Goal: Information Seeking & Learning: Get advice/opinions

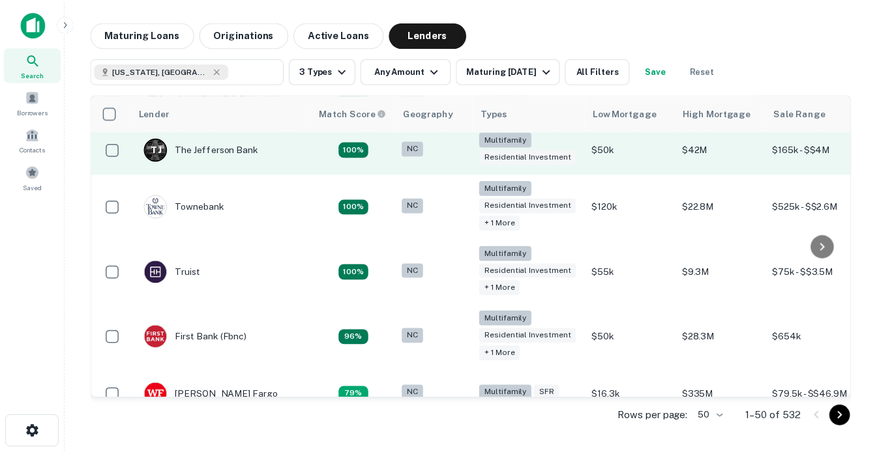
scroll to position [156, 0]
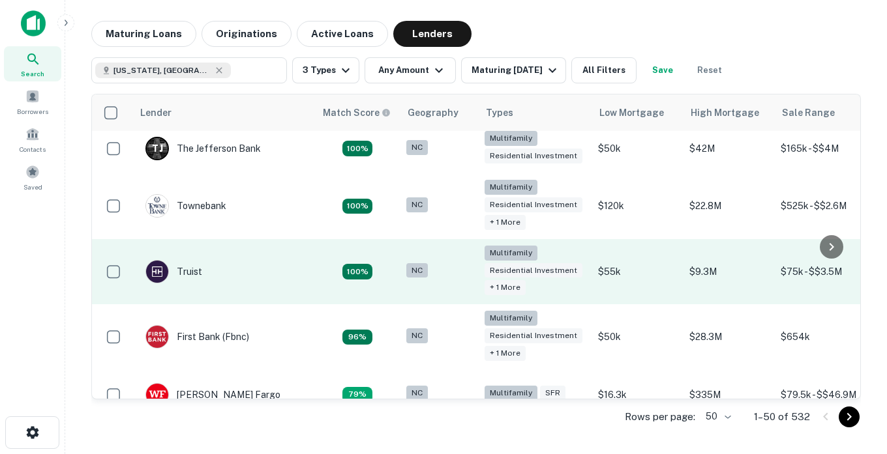
click at [278, 272] on td "Truist" at bounding box center [223, 272] width 183 height 66
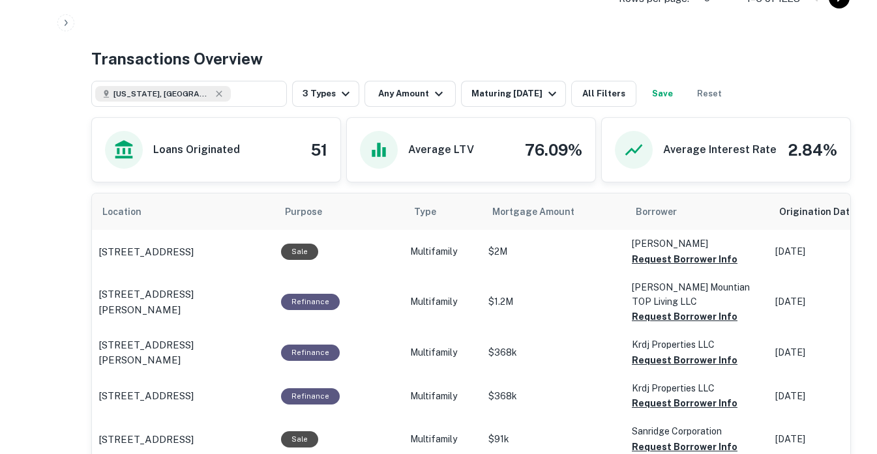
scroll to position [679, 0]
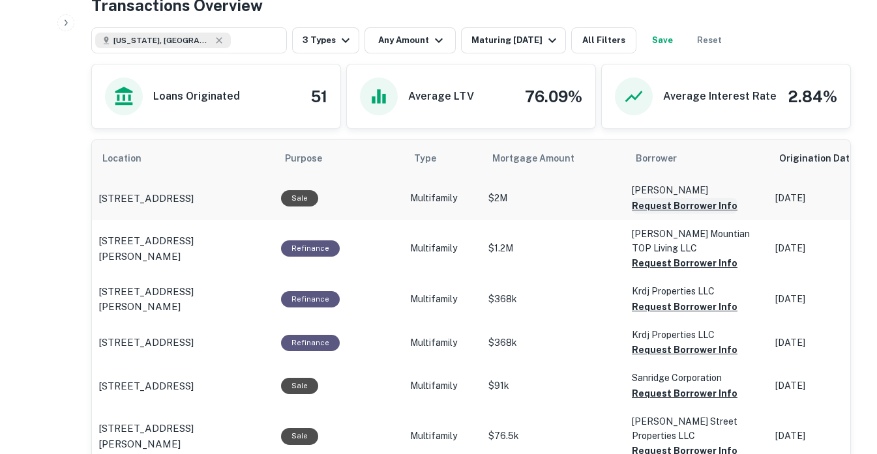
click at [646, 203] on button "Request Borrower Info" at bounding box center [685, 206] width 106 height 16
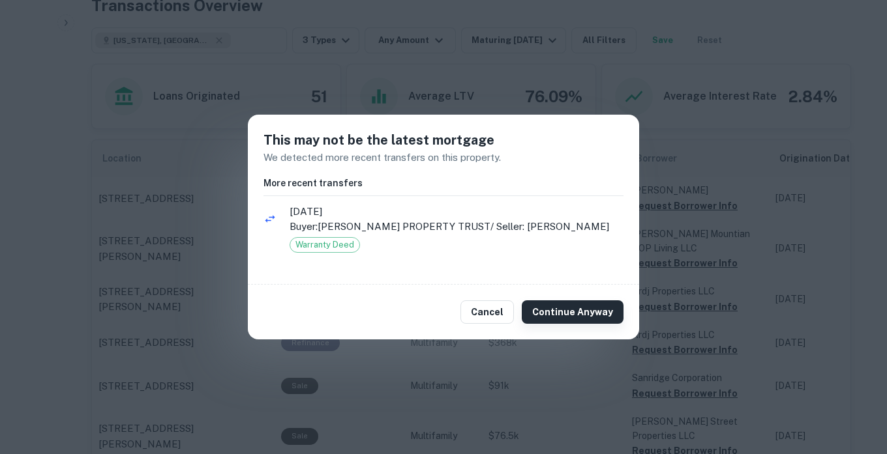
click at [552, 324] on button "Continue Anyway" at bounding box center [573, 312] width 102 height 23
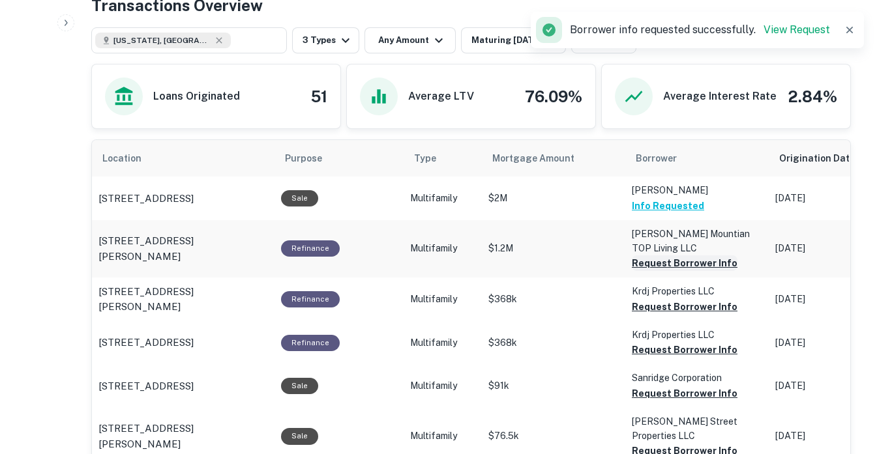
click at [691, 258] on button "Request Borrower Info" at bounding box center [685, 264] width 106 height 16
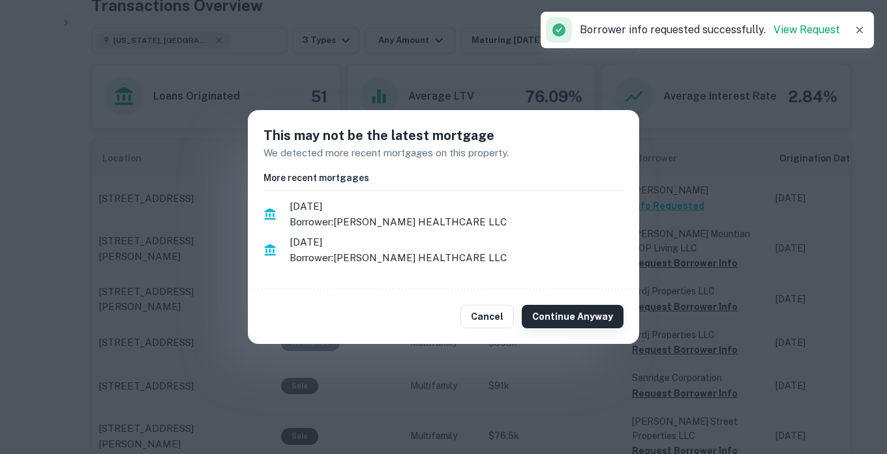
click at [590, 318] on button "Continue Anyway" at bounding box center [573, 316] width 102 height 23
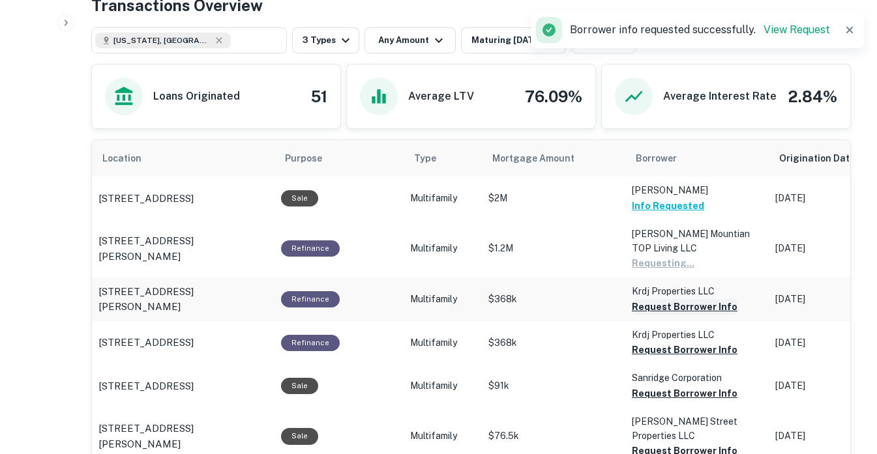
click at [675, 302] on button "Request Borrower Info" at bounding box center [685, 307] width 106 height 16
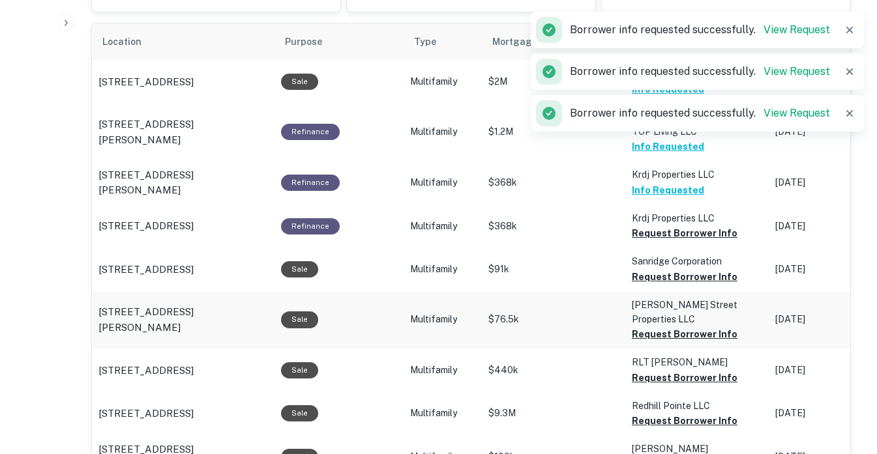
scroll to position [797, 0]
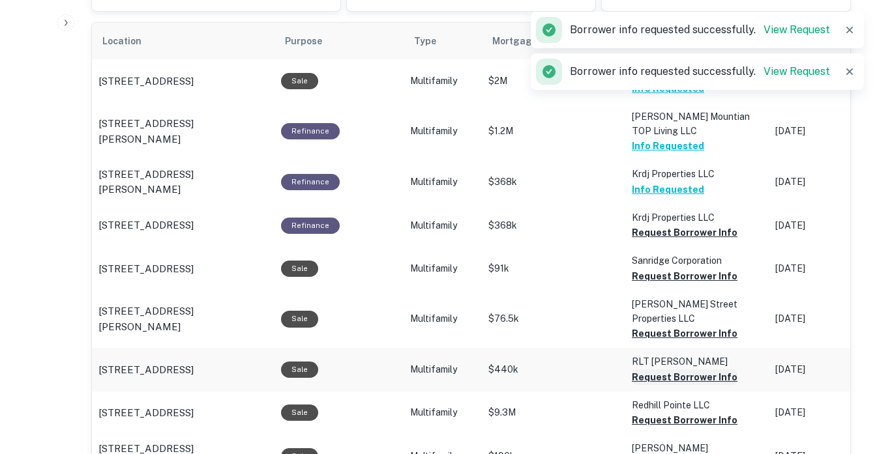
click at [657, 370] on button "Request Borrower Info" at bounding box center [685, 378] width 106 height 16
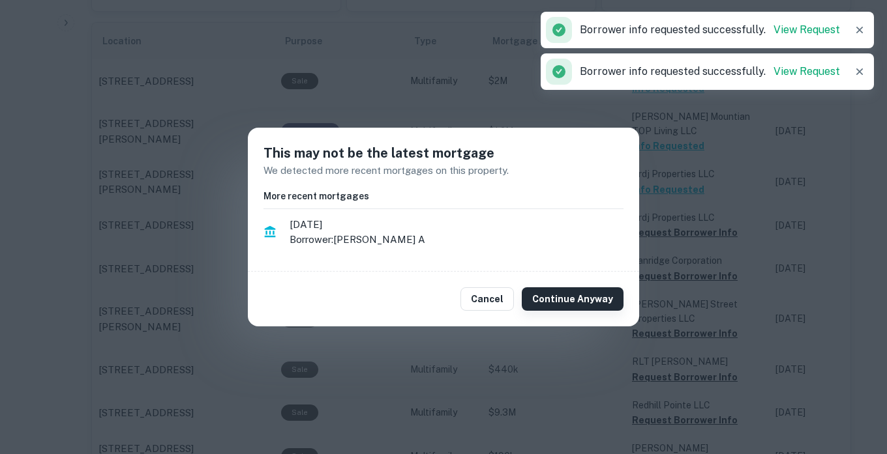
click at [570, 302] on button "Continue Anyway" at bounding box center [573, 299] width 102 height 23
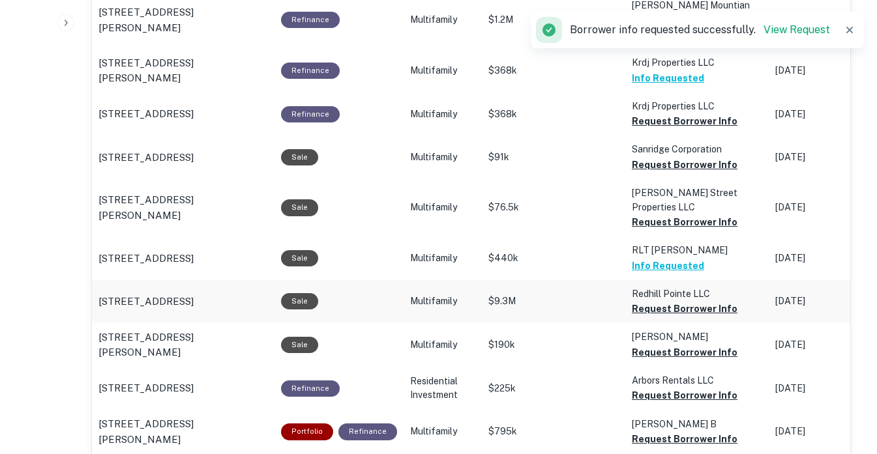
scroll to position [909, 0]
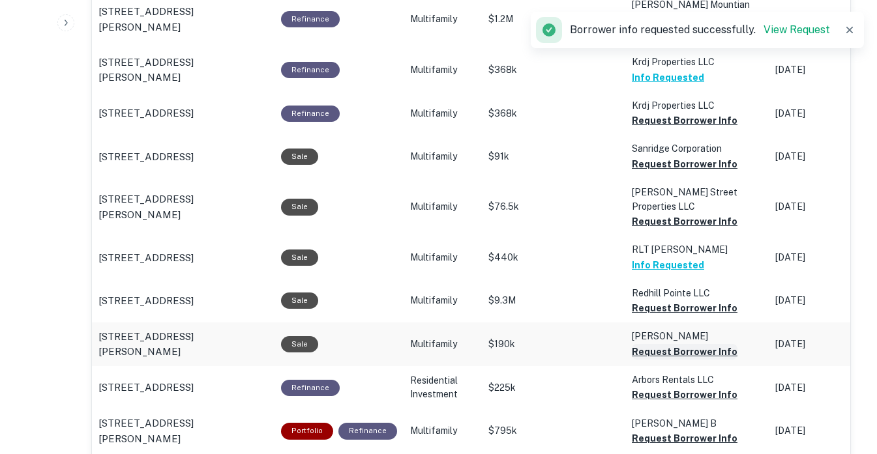
click at [660, 344] on button "Request Borrower Info" at bounding box center [685, 352] width 106 height 16
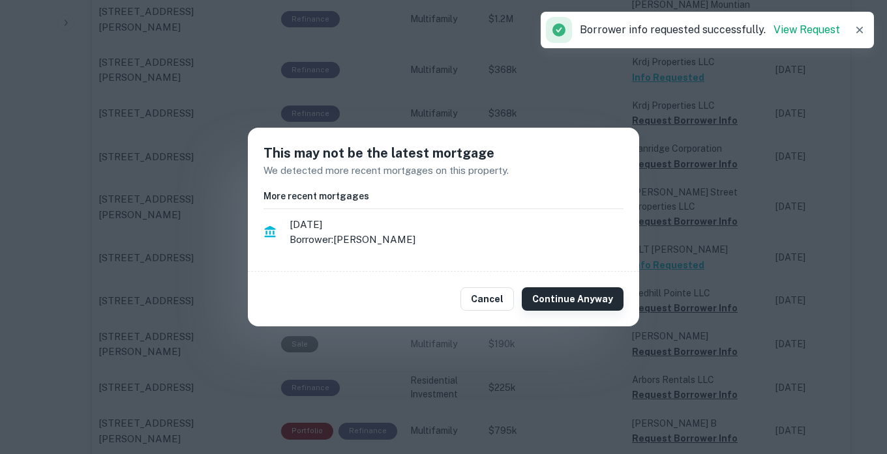
click at [548, 295] on button "Continue Anyway" at bounding box center [573, 299] width 102 height 23
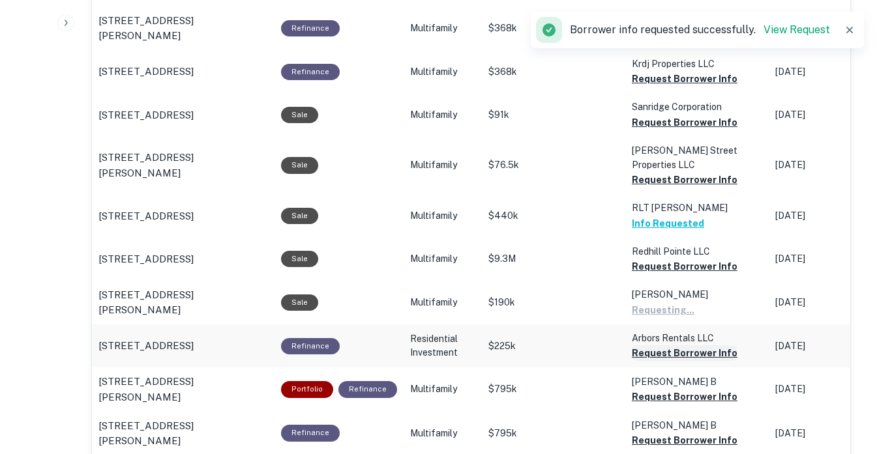
scroll to position [951, 0]
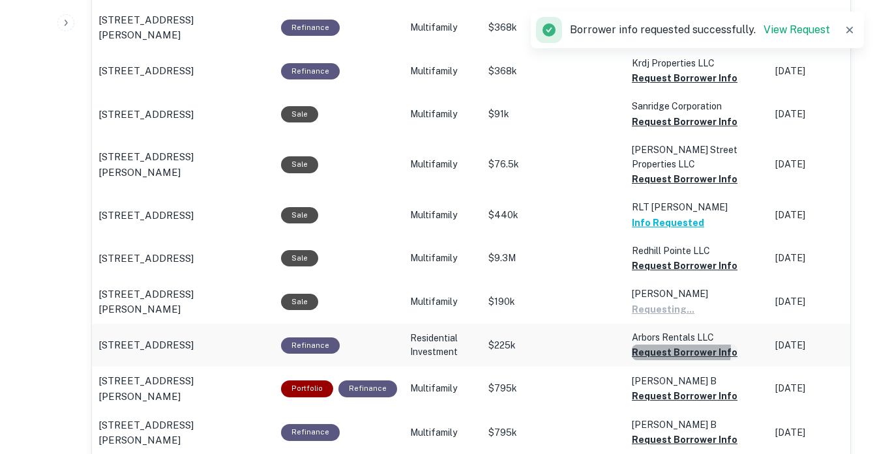
click at [641, 345] on button "Request Borrower Info" at bounding box center [685, 353] width 106 height 16
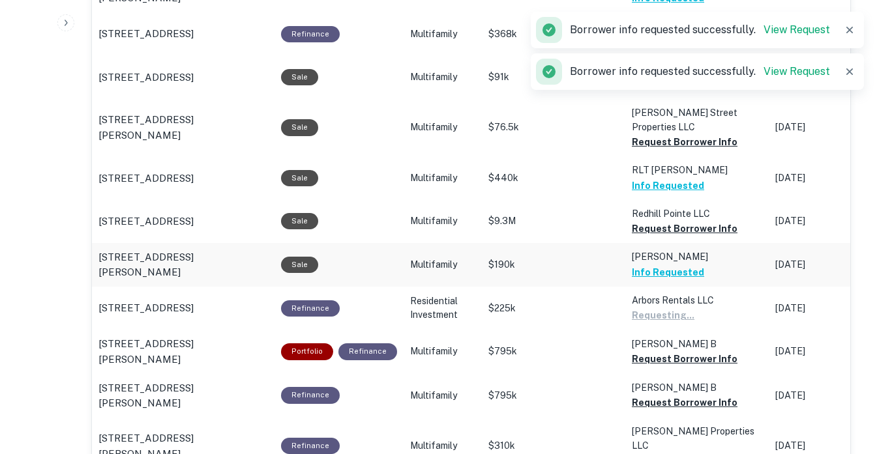
scroll to position [989, 0]
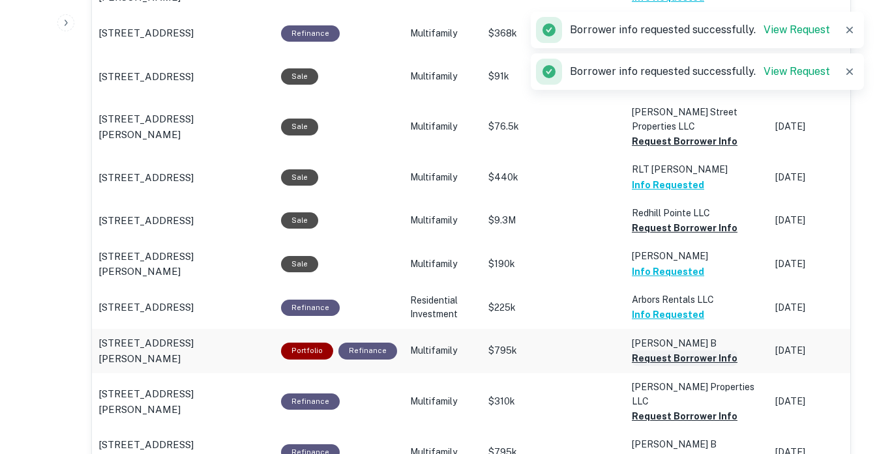
click at [651, 351] on button "Request Borrower Info" at bounding box center [685, 359] width 106 height 16
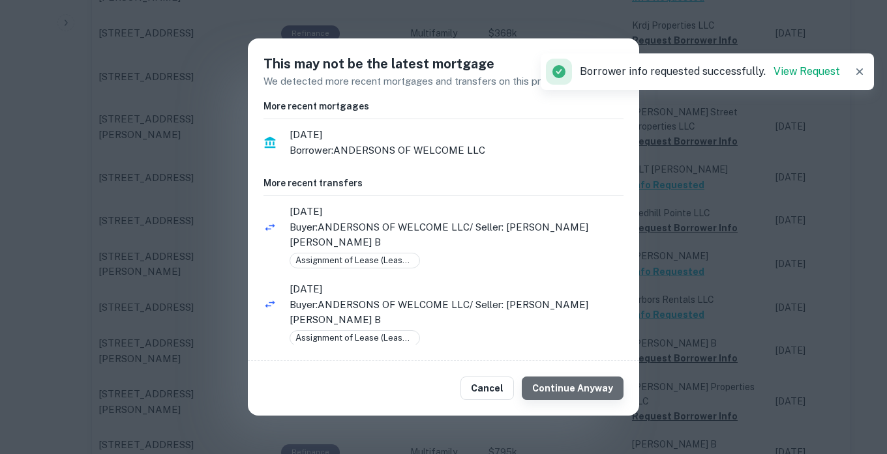
click at [580, 393] on button "Continue Anyway" at bounding box center [573, 388] width 102 height 23
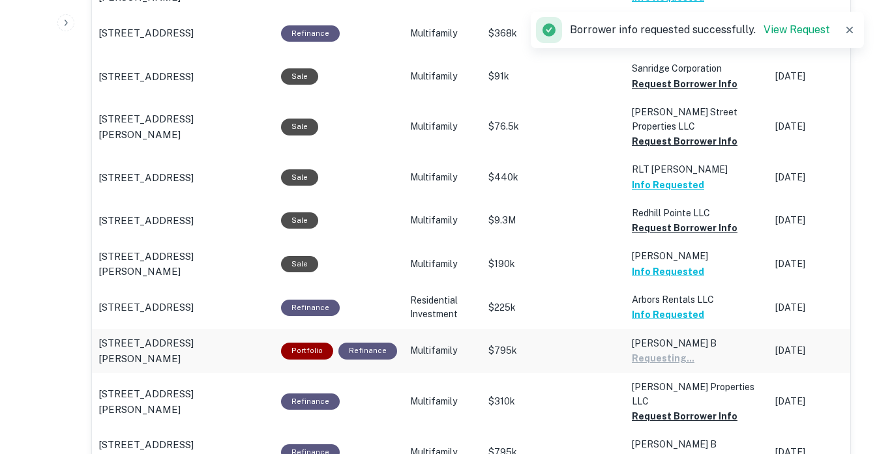
scroll to position [1020, 0]
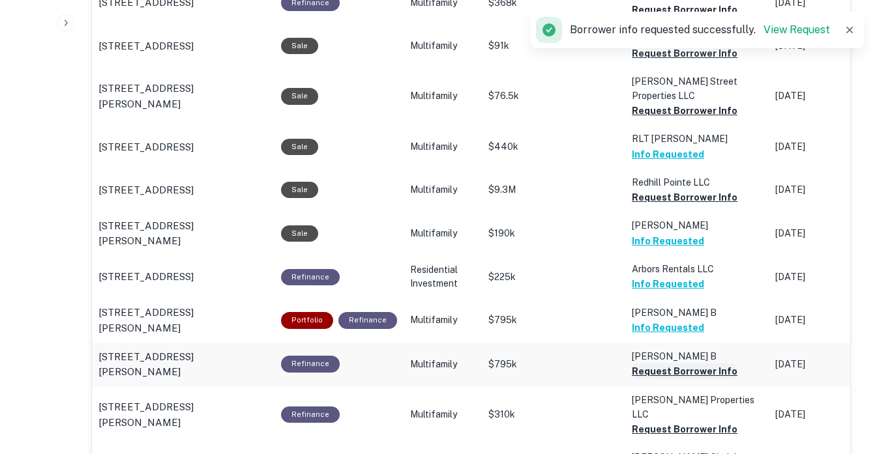
click at [668, 364] on button "Request Borrower Info" at bounding box center [685, 372] width 106 height 16
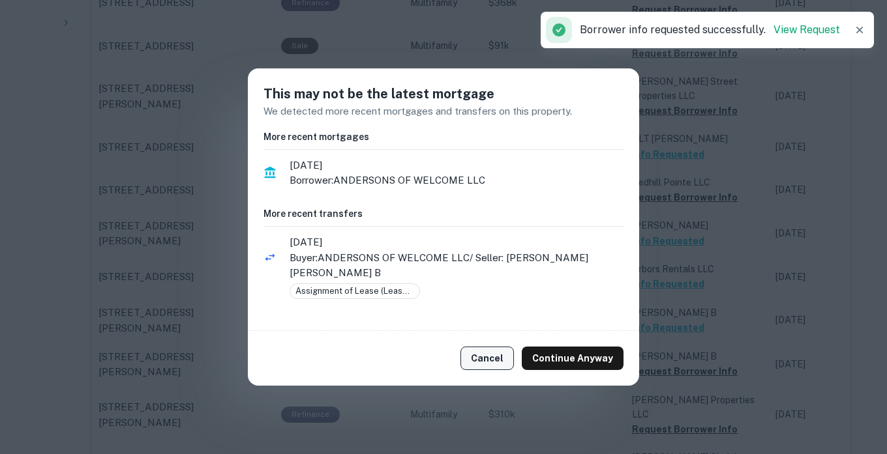
click at [487, 347] on button "Cancel" at bounding box center [486, 358] width 53 height 23
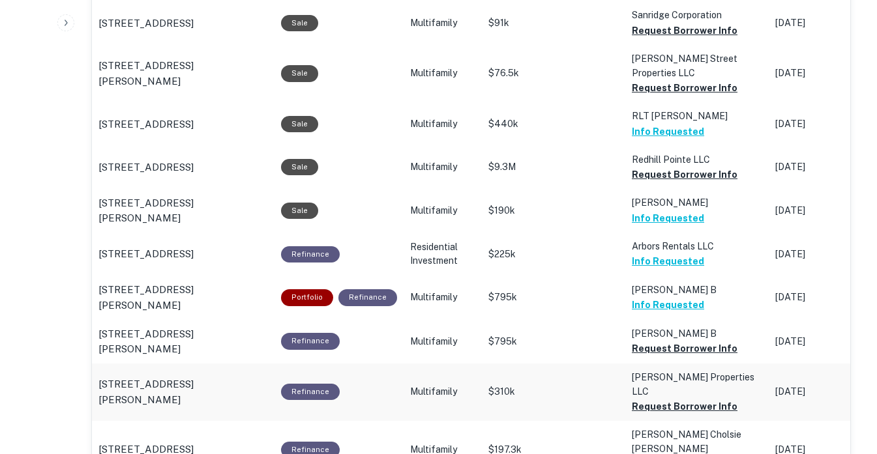
scroll to position [1062, 0]
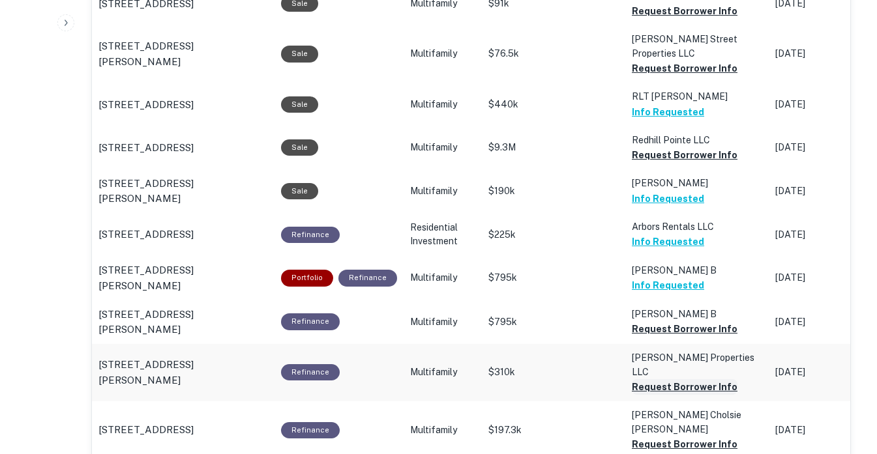
click at [647, 379] on button "Request Borrower Info" at bounding box center [685, 387] width 106 height 16
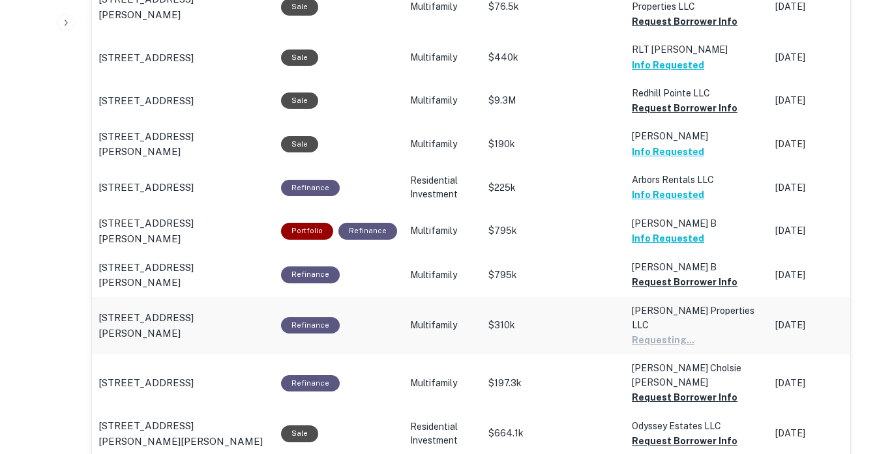
scroll to position [1110, 0]
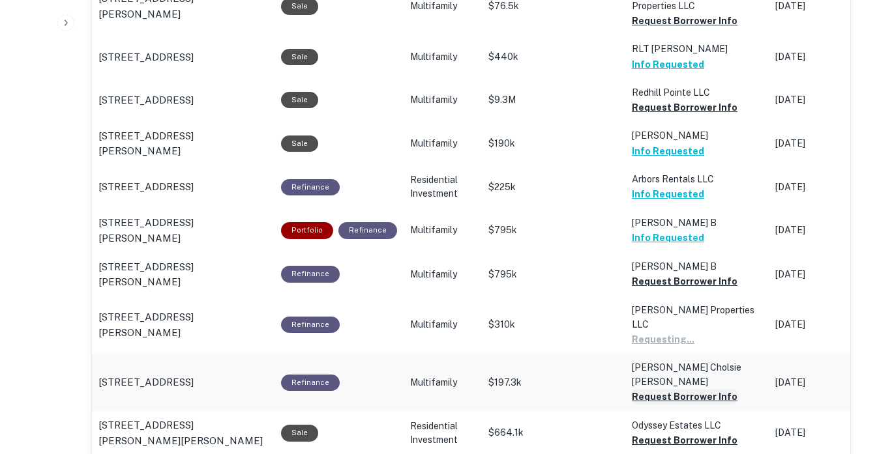
click at [646, 389] on button "Request Borrower Info" at bounding box center [685, 397] width 106 height 16
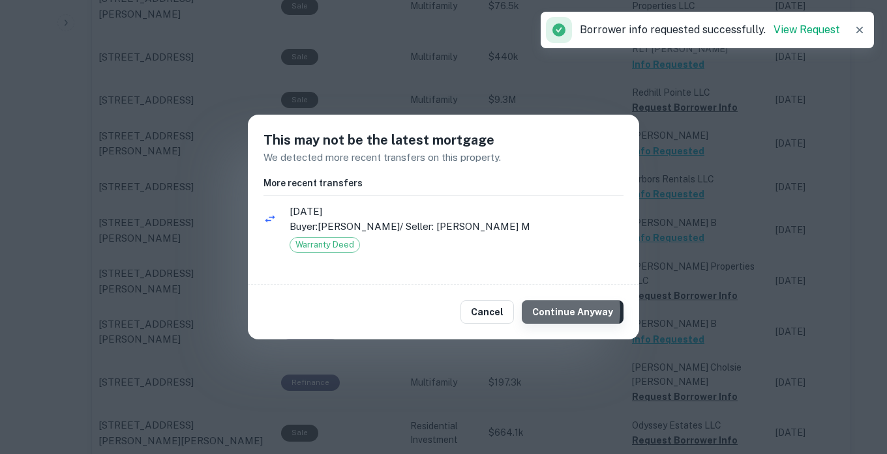
click at [546, 311] on button "Continue Anyway" at bounding box center [573, 312] width 102 height 23
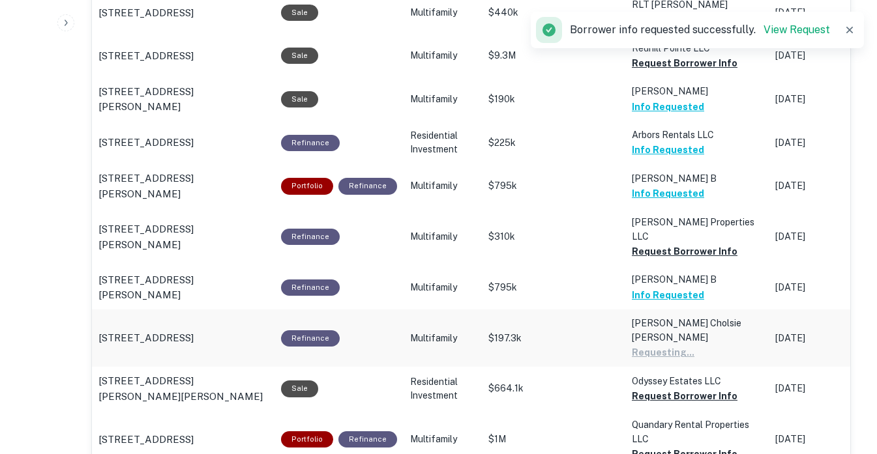
scroll to position [1155, 0]
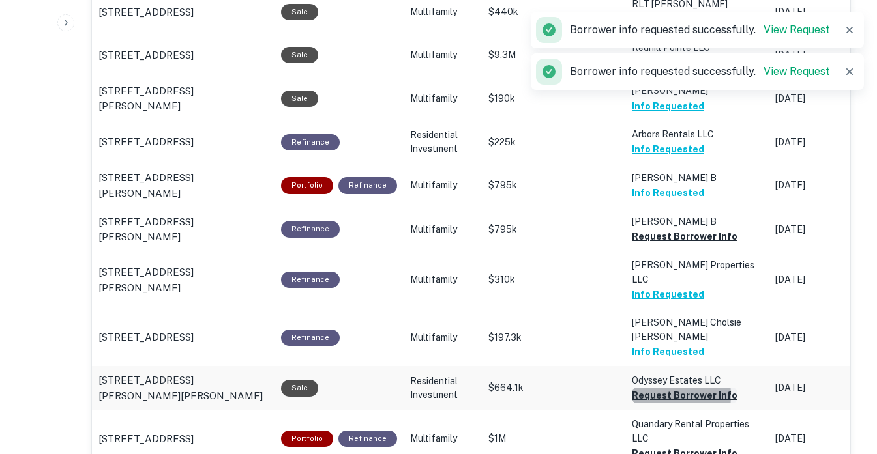
click at [645, 388] on button "Request Borrower Info" at bounding box center [685, 396] width 106 height 16
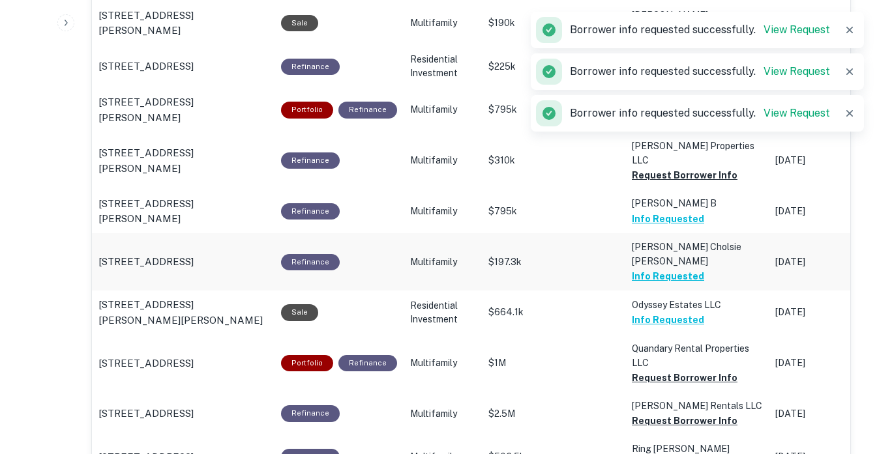
scroll to position [1231, 0]
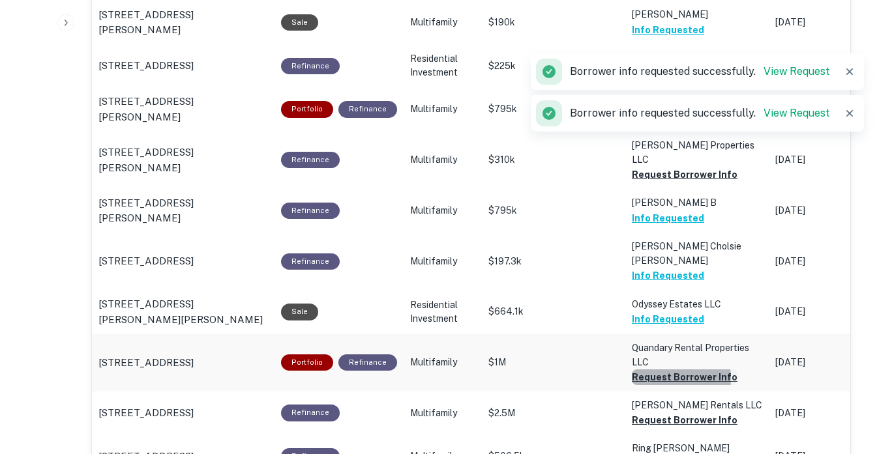
click at [657, 370] on button "Request Borrower Info" at bounding box center [685, 378] width 106 height 16
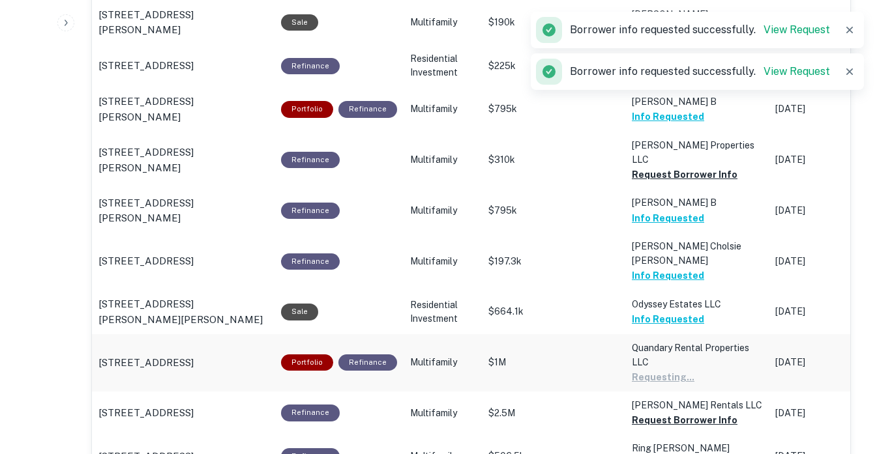
scroll to position [1277, 0]
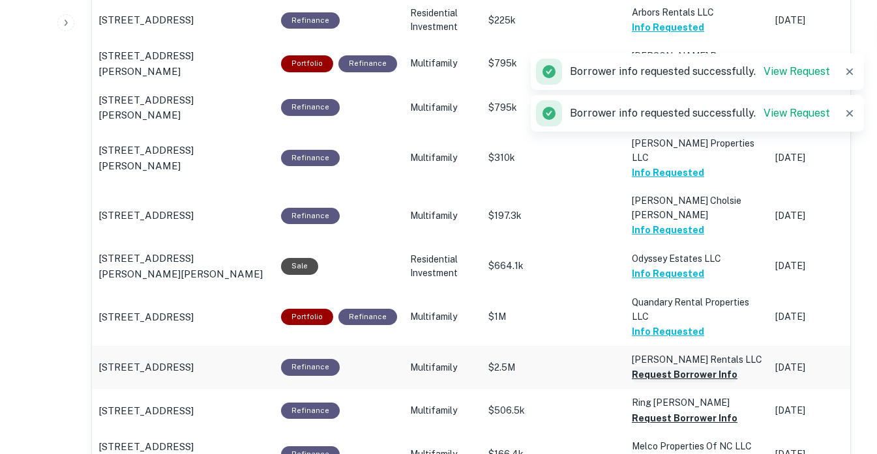
click at [651, 367] on button "Request Borrower Info" at bounding box center [685, 375] width 106 height 16
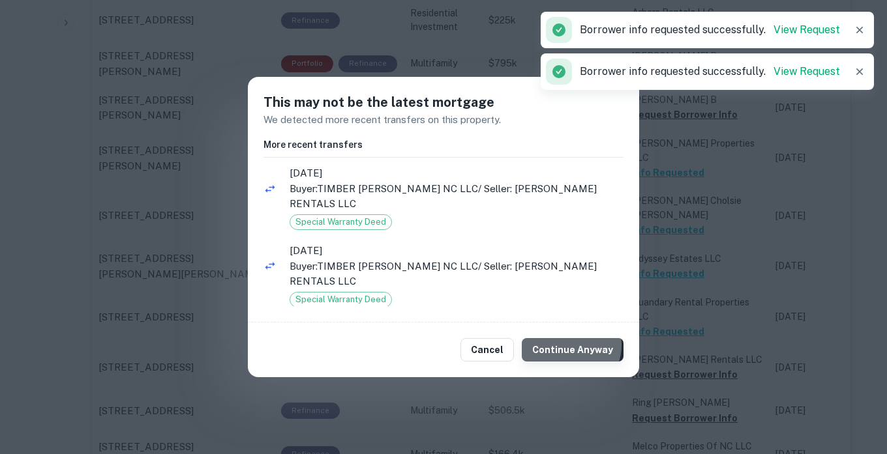
click at [572, 338] on button "Continue Anyway" at bounding box center [573, 349] width 102 height 23
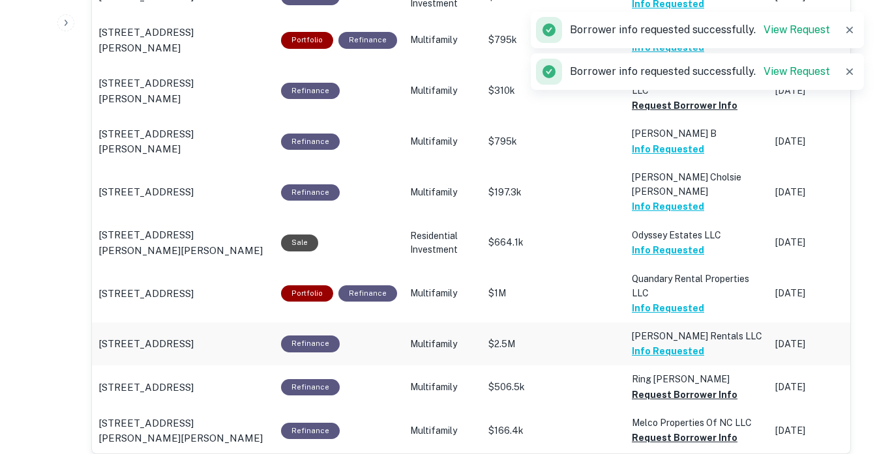
scroll to position [1303, 0]
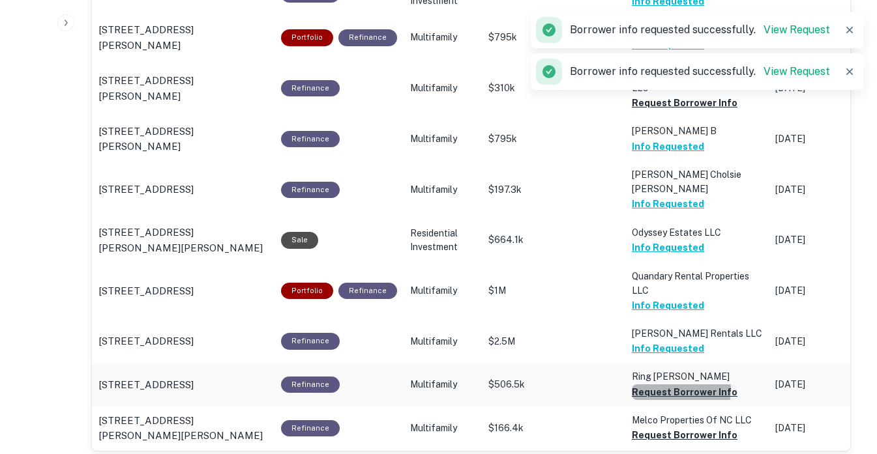
click at [666, 385] on button "Request Borrower Info" at bounding box center [685, 393] width 106 height 16
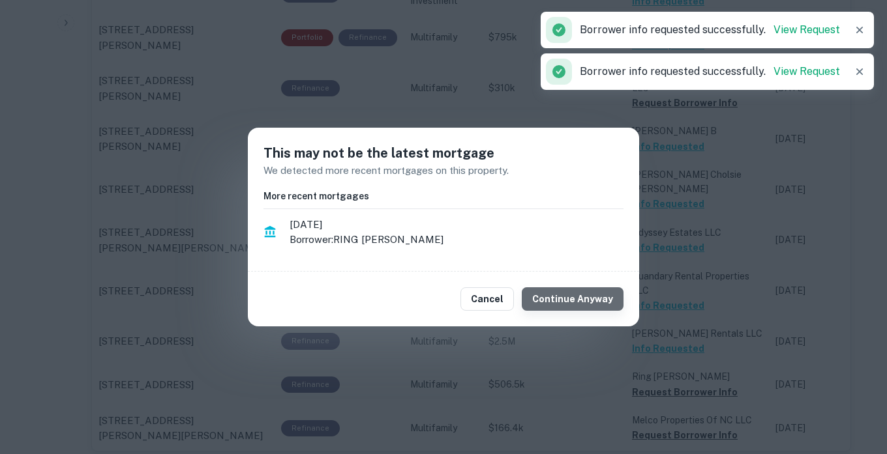
click at [578, 305] on button "Continue Anyway" at bounding box center [573, 299] width 102 height 23
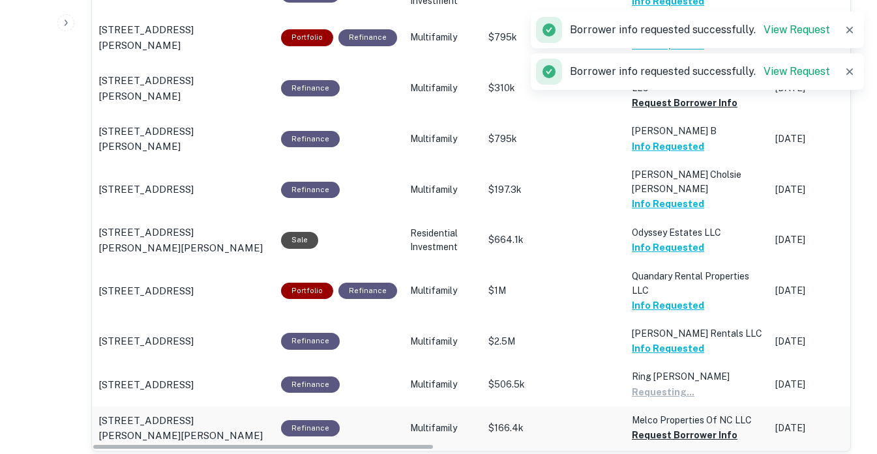
click at [593, 422] on p "$166.4k" at bounding box center [553, 429] width 130 height 14
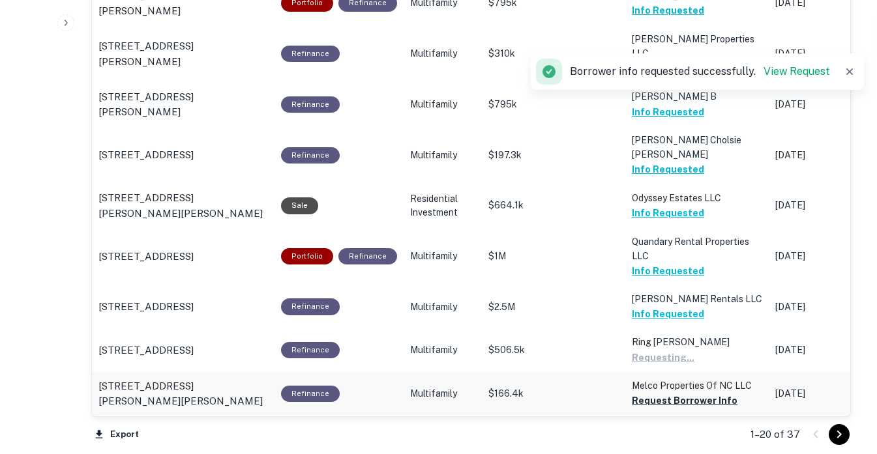
scroll to position [1338, 0]
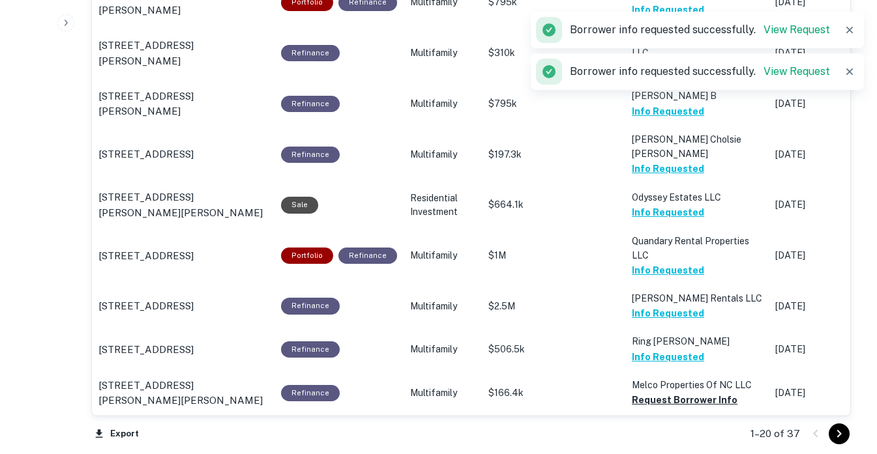
click at [652, 451] on button "Request Borrower Info" at bounding box center [685, 459] width 106 height 16
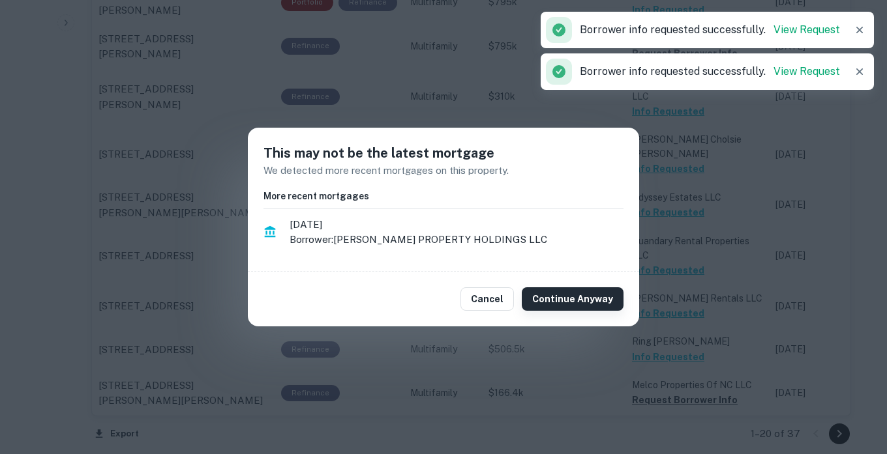
click at [571, 295] on button "Continue Anyway" at bounding box center [573, 299] width 102 height 23
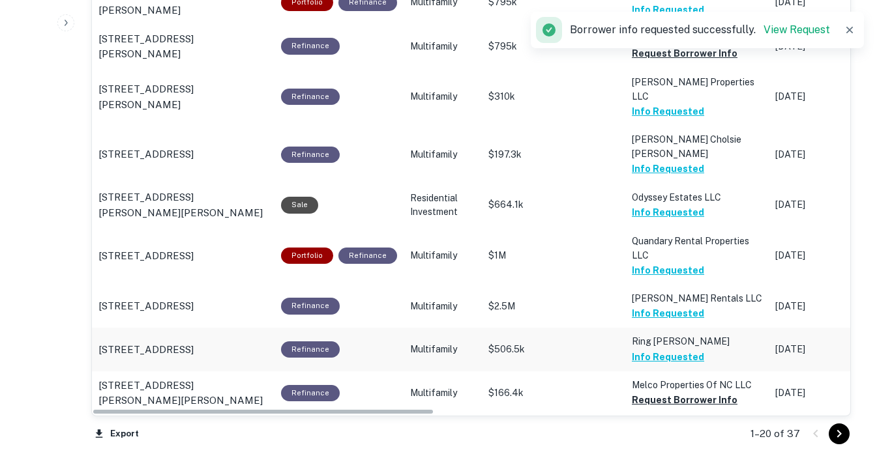
scroll to position [1460, 0]
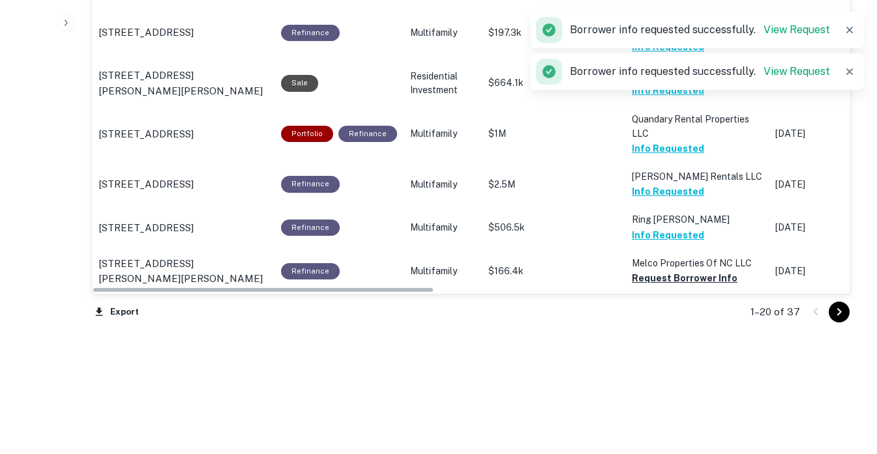
click at [837, 307] on icon "Go to next page" at bounding box center [839, 312] width 16 height 16
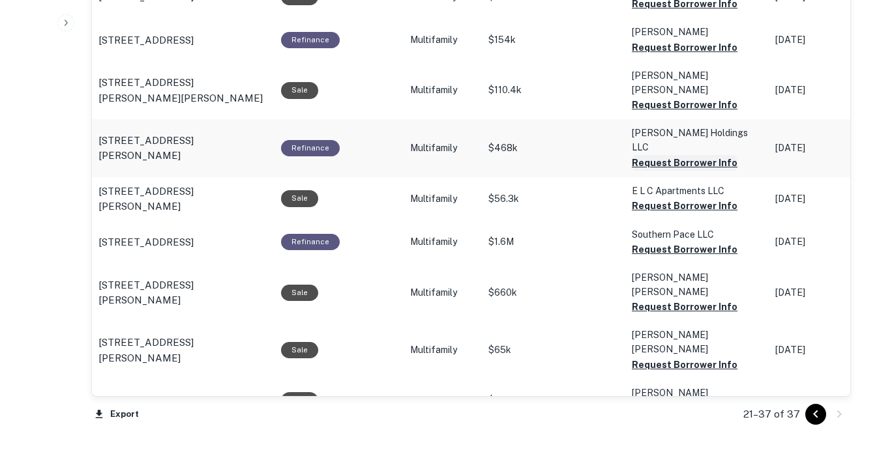
scroll to position [1201, 0]
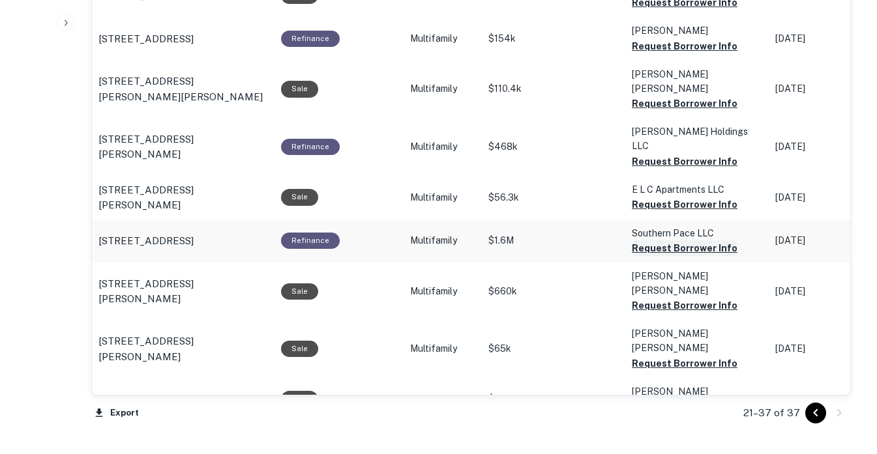
click at [676, 241] on button "Request Borrower Info" at bounding box center [685, 249] width 106 height 16
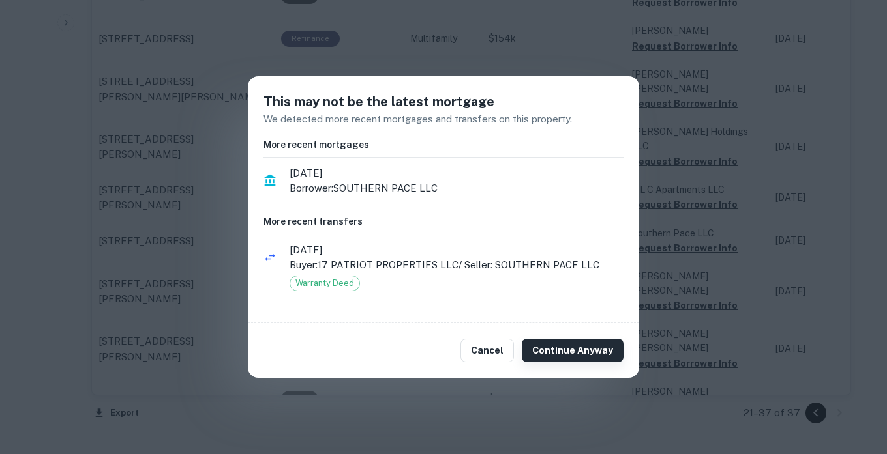
click at [586, 349] on button "Continue Anyway" at bounding box center [573, 350] width 102 height 23
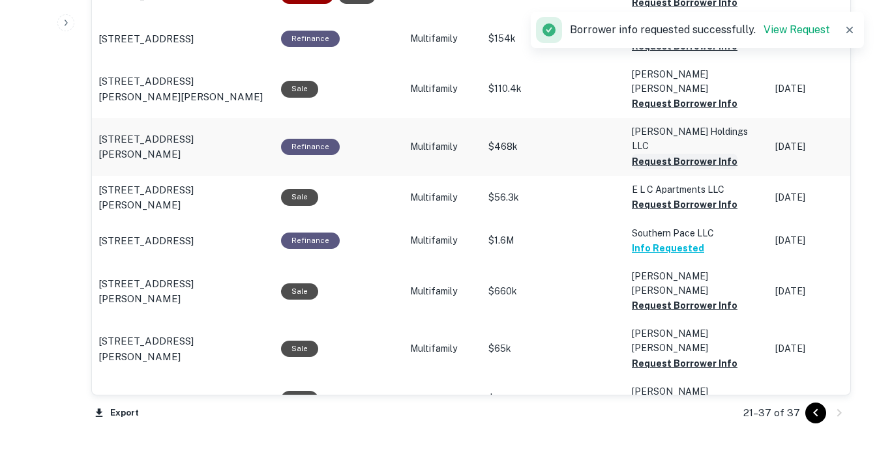
click at [678, 154] on button "Request Borrower Info" at bounding box center [685, 162] width 106 height 16
click at [678, 123] on td "[PERSON_NAME] Holdings LLC Requesting..." at bounding box center [696, 146] width 143 height 57
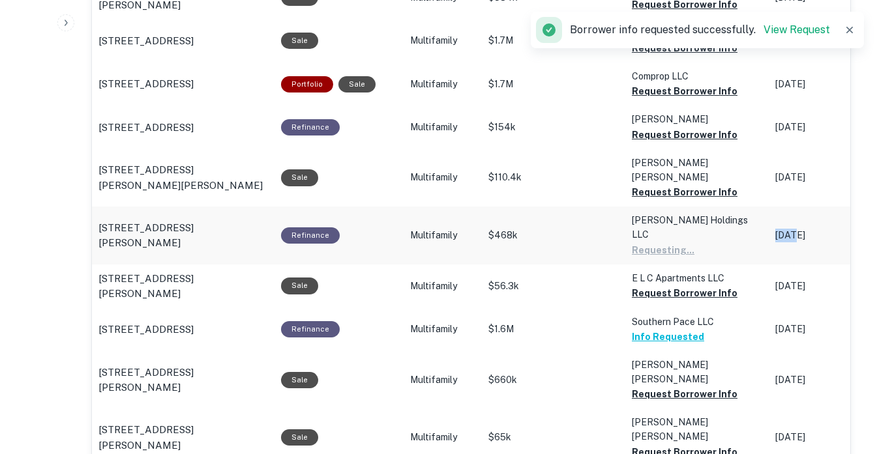
scroll to position [1112, 0]
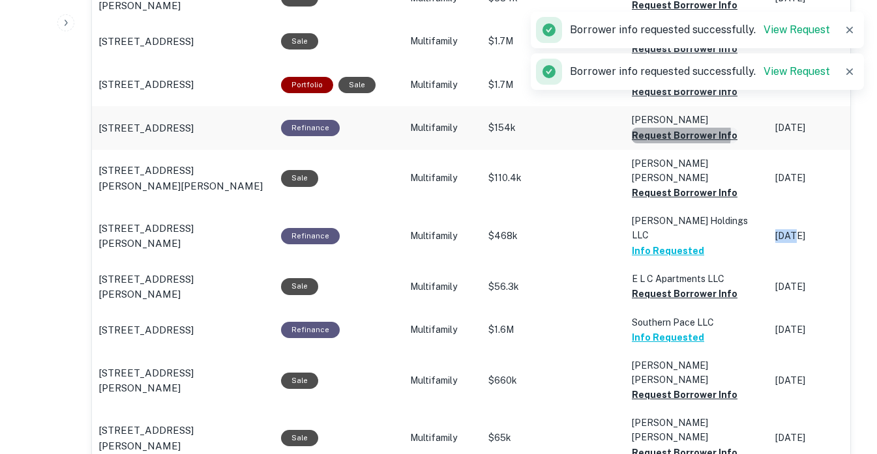
click at [660, 128] on button "Request Borrower Info" at bounding box center [685, 136] width 106 height 16
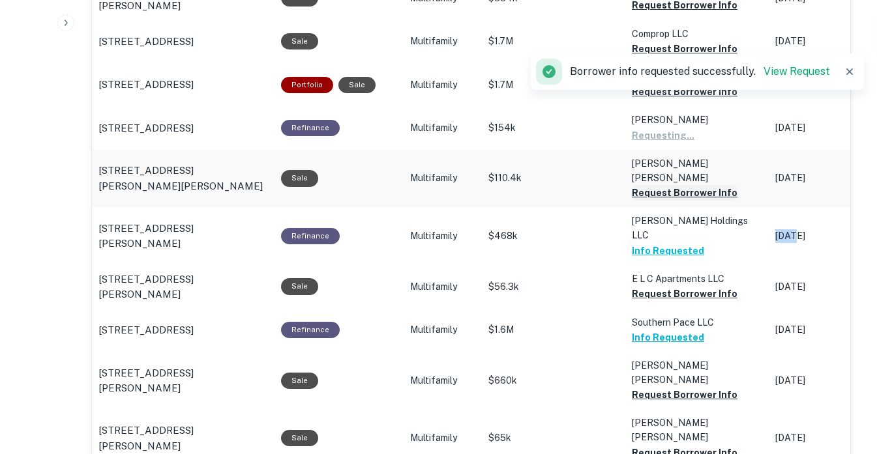
click at [651, 185] on button "Request Borrower Info" at bounding box center [685, 193] width 106 height 16
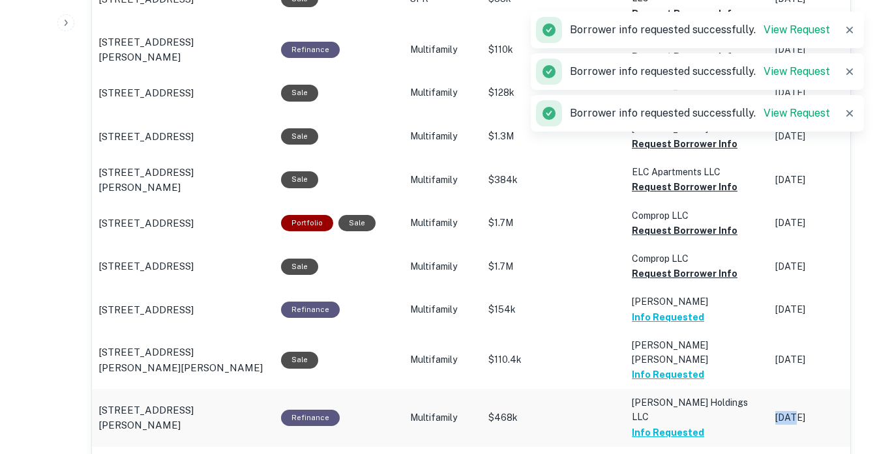
scroll to position [928, 0]
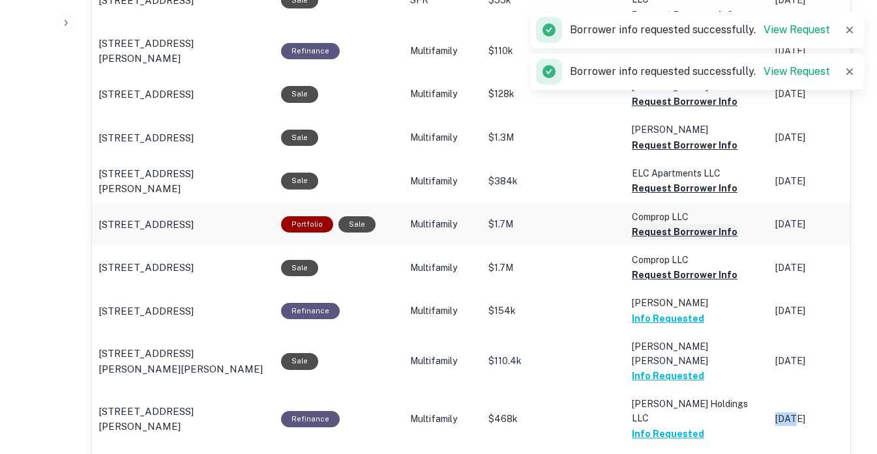
click at [696, 224] on button "Request Borrower Info" at bounding box center [685, 232] width 106 height 16
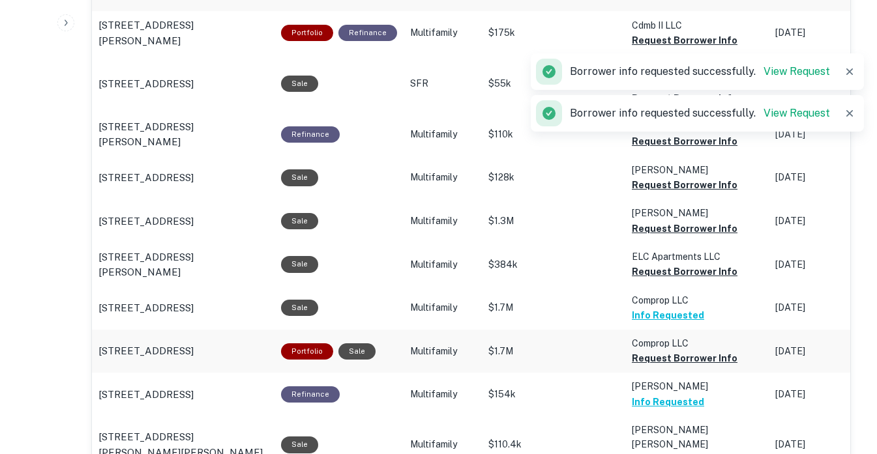
scroll to position [844, 0]
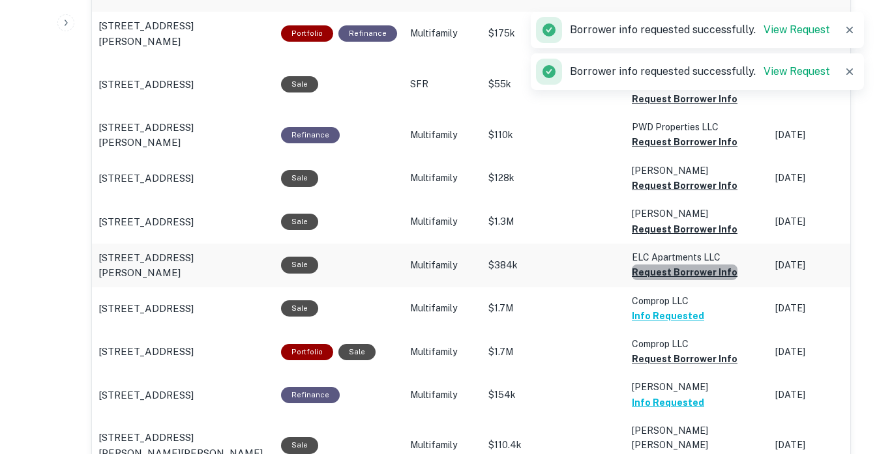
click at [695, 265] on button "Request Borrower Info" at bounding box center [685, 273] width 106 height 16
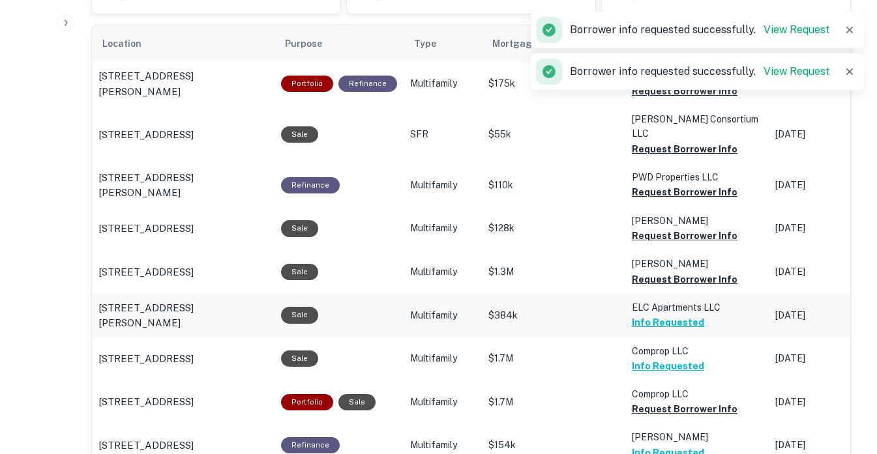
scroll to position [793, 0]
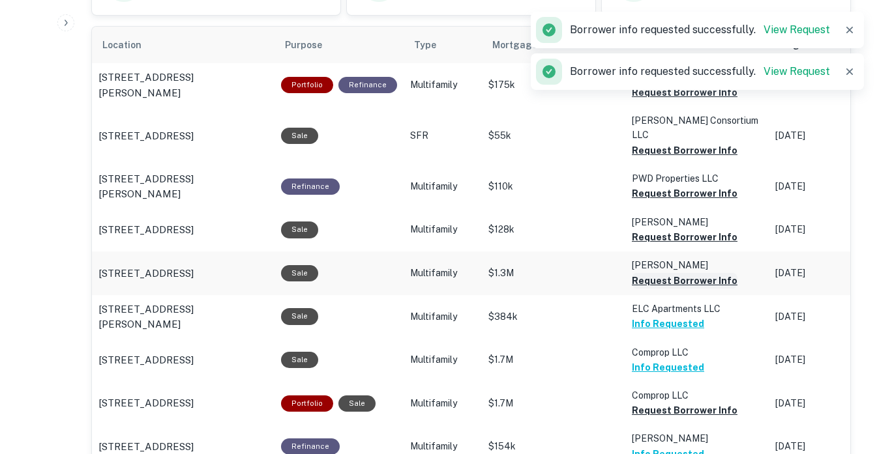
click at [672, 273] on button "Request Borrower Info" at bounding box center [685, 281] width 106 height 16
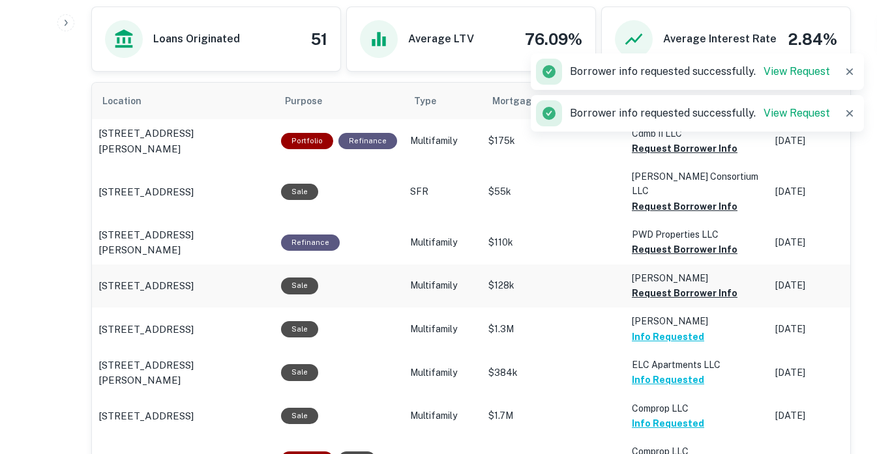
scroll to position [735, 0]
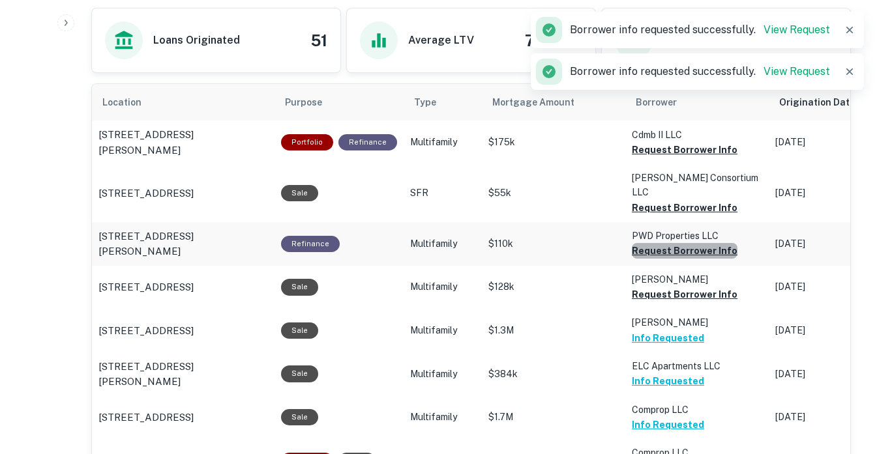
click at [688, 243] on button "Request Borrower Info" at bounding box center [685, 251] width 106 height 16
click at [674, 150] on button "Request Borrower Info" at bounding box center [685, 150] width 106 height 16
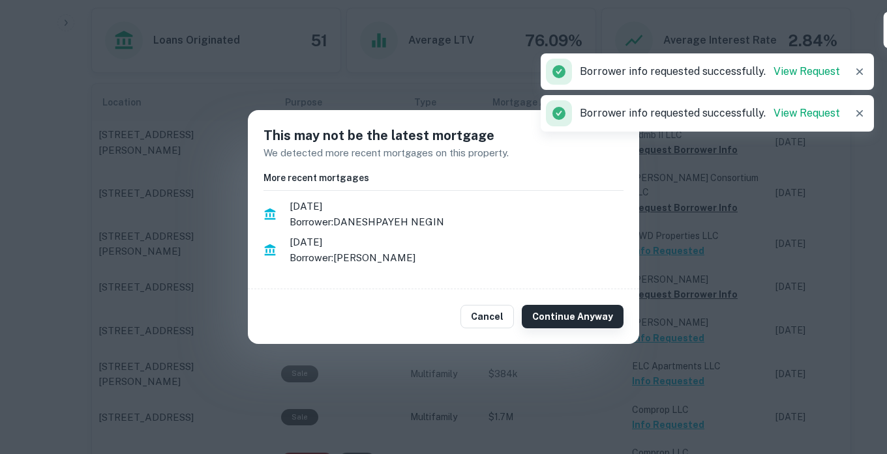
click at [562, 316] on button "Continue Anyway" at bounding box center [573, 316] width 102 height 23
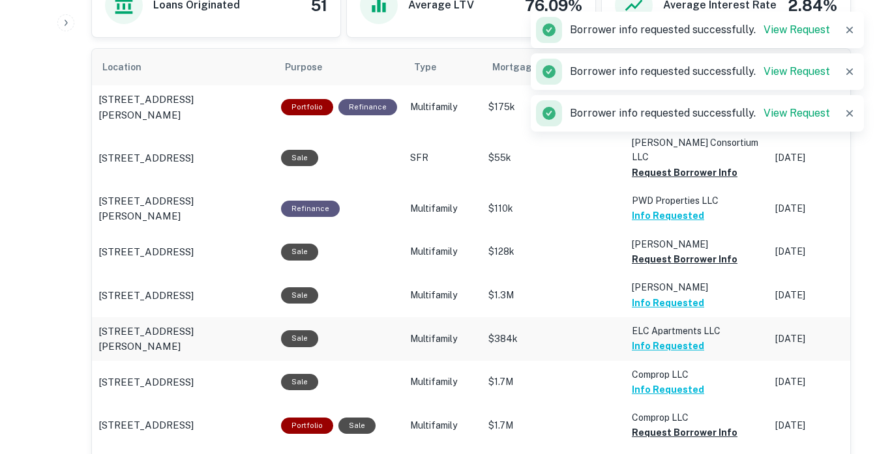
scroll to position [771, 0]
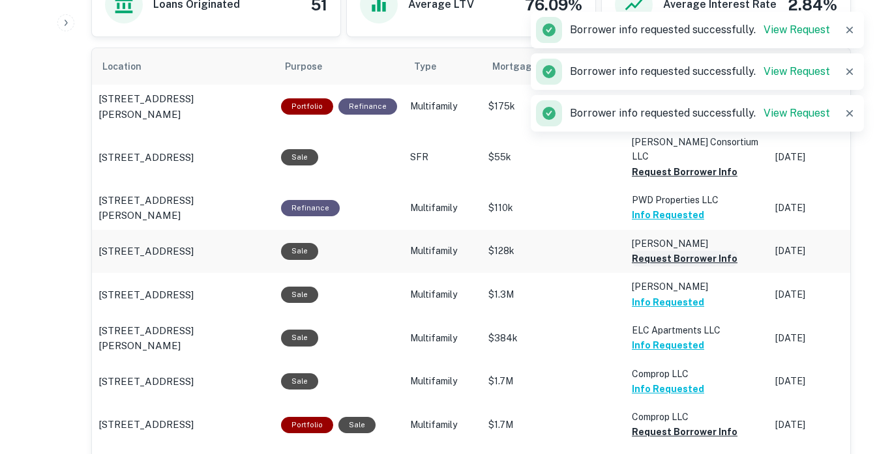
click at [669, 251] on button "Request Borrower Info" at bounding box center [685, 259] width 106 height 16
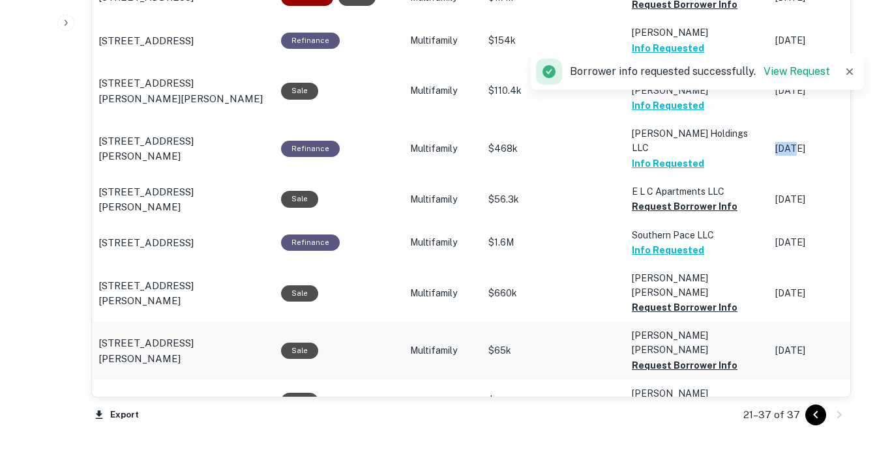
scroll to position [1192, 0]
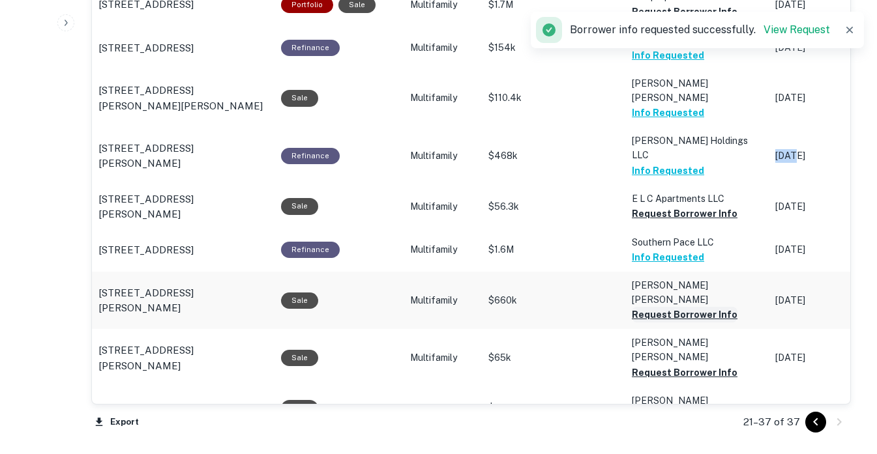
click at [656, 307] on button "Request Borrower Info" at bounding box center [685, 315] width 106 height 16
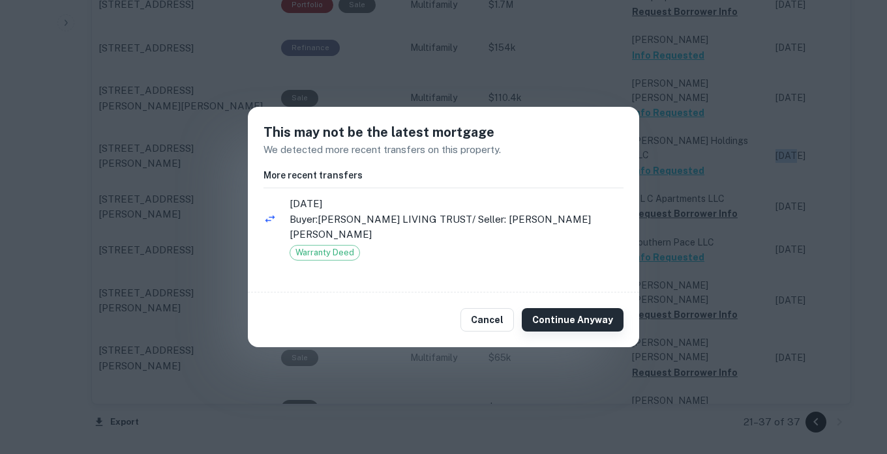
click at [562, 323] on button "Continue Anyway" at bounding box center [573, 319] width 102 height 23
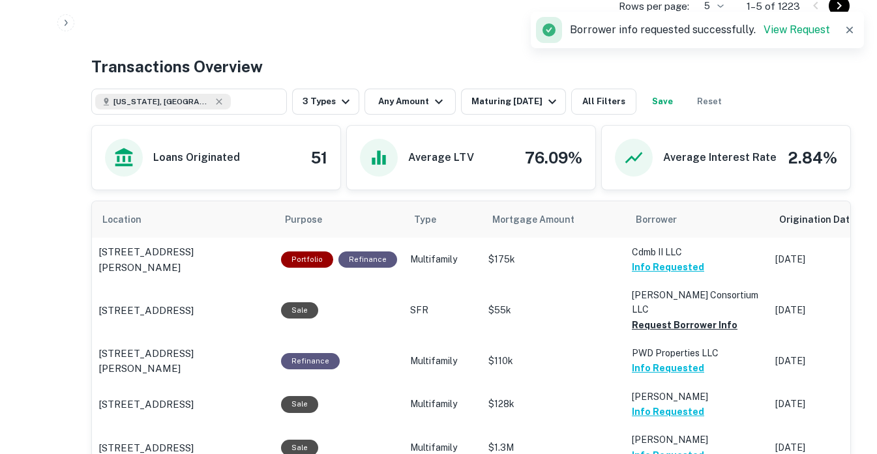
scroll to position [617, 0]
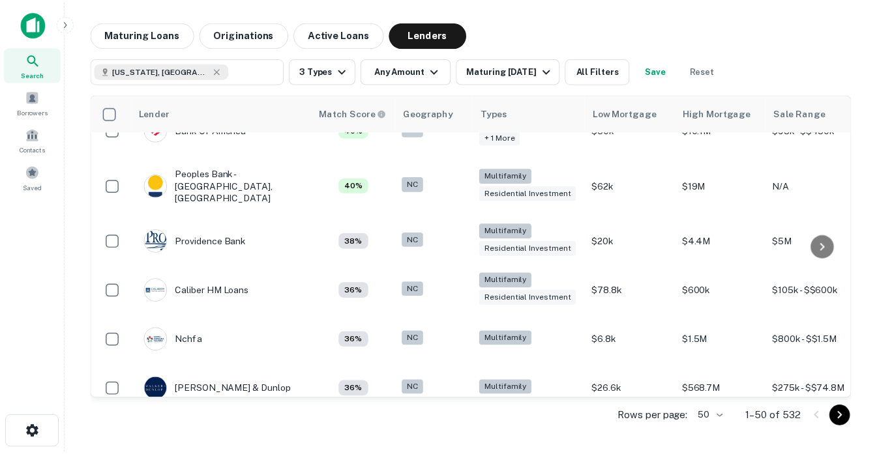
scroll to position [1196, 0]
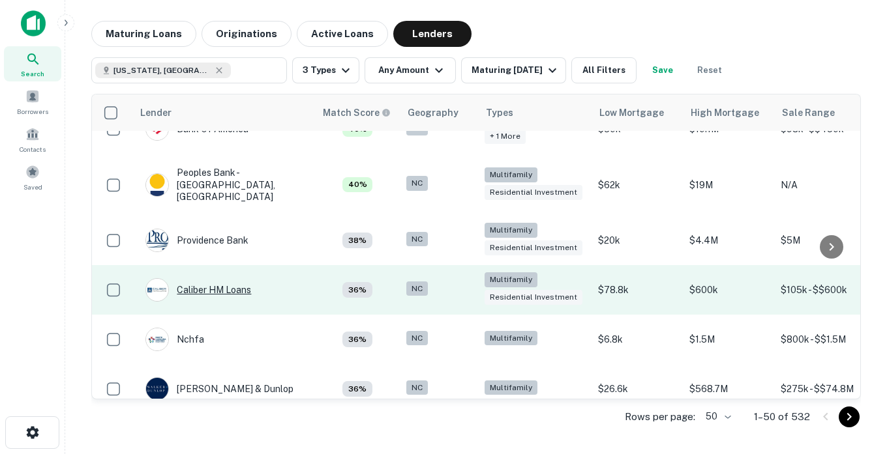
click at [240, 278] on div "Caliber HM Loans" at bounding box center [198, 289] width 106 height 23
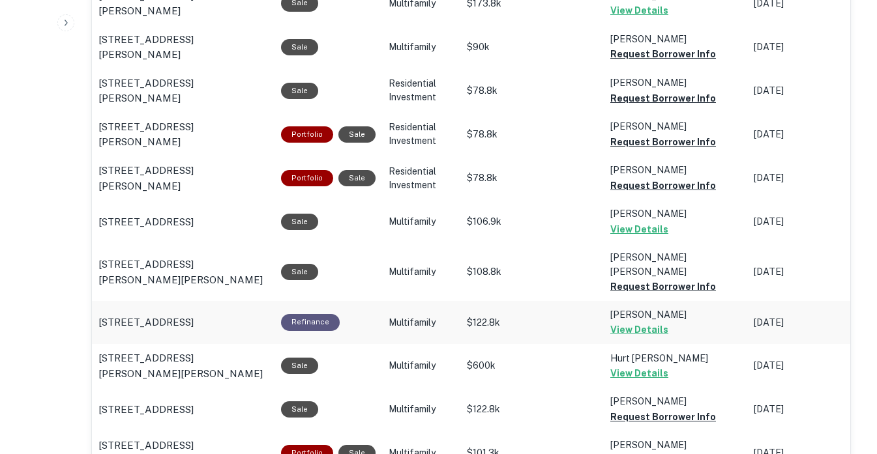
scroll to position [838, 0]
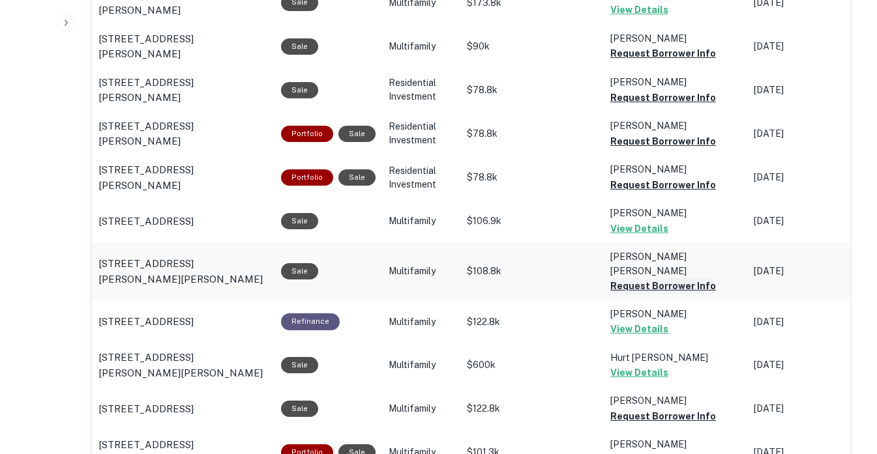
click at [657, 278] on button "Request Borrower Info" at bounding box center [663, 286] width 106 height 16
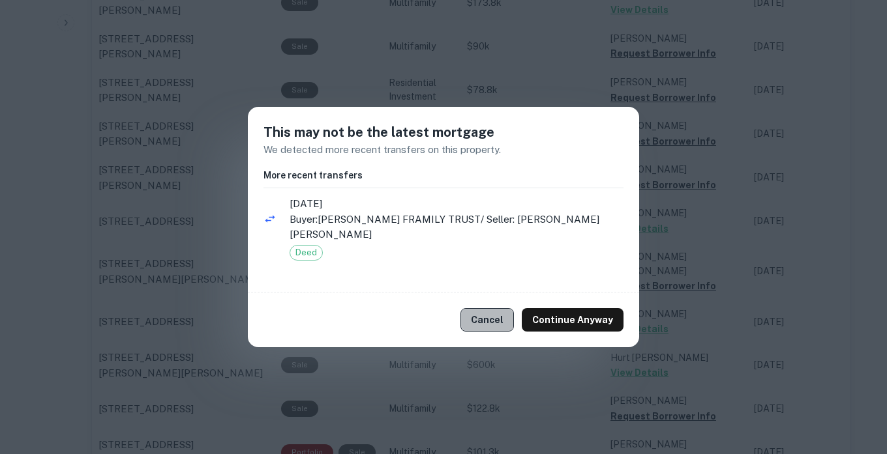
click at [514, 313] on button "Cancel" at bounding box center [486, 319] width 53 height 23
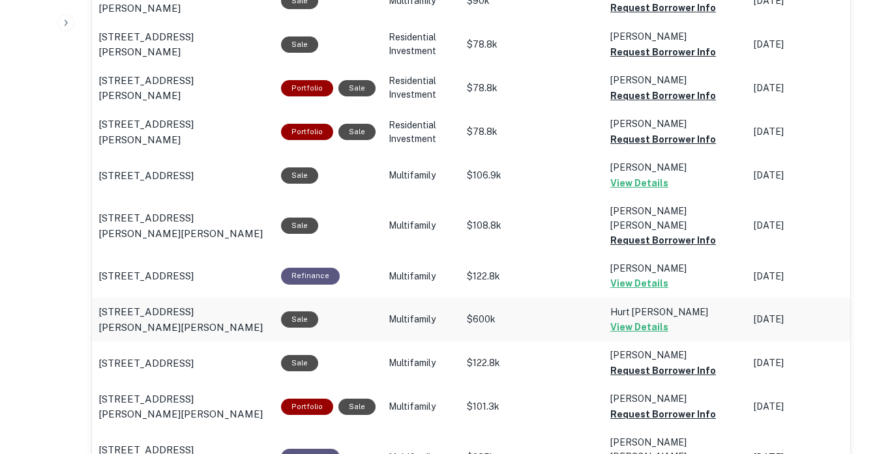
scroll to position [885, 0]
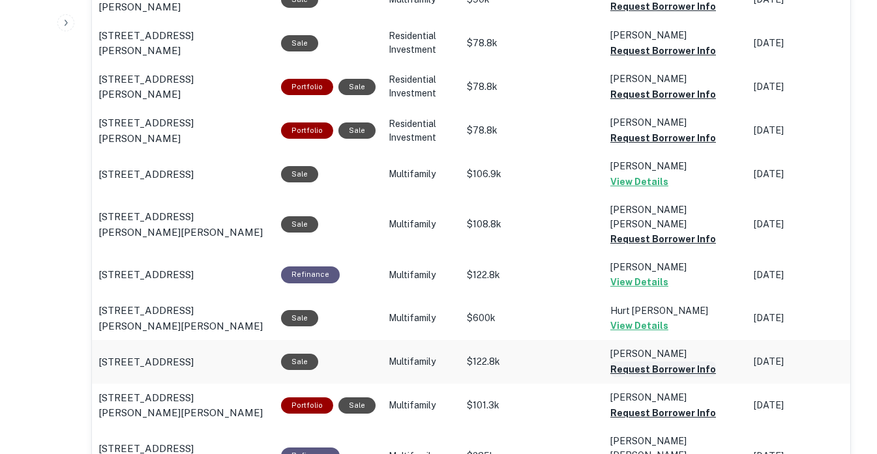
click at [665, 362] on button "Request Borrower Info" at bounding box center [663, 370] width 106 height 16
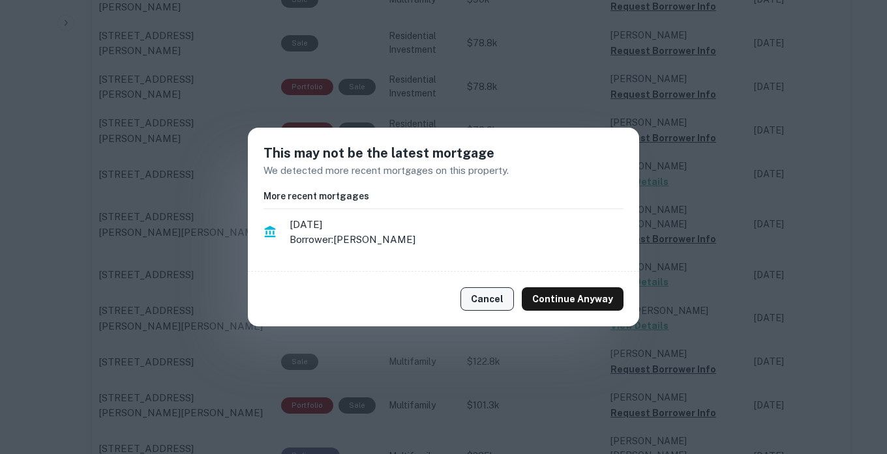
click at [497, 303] on button "Cancel" at bounding box center [486, 299] width 53 height 23
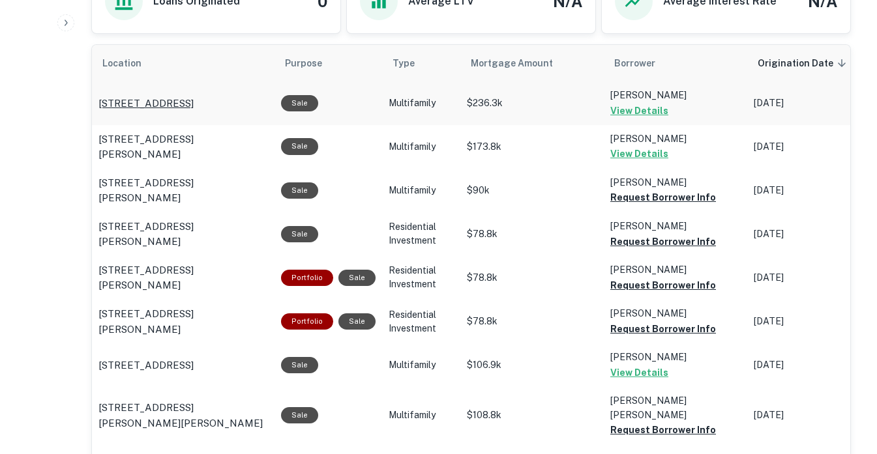
scroll to position [671, 0]
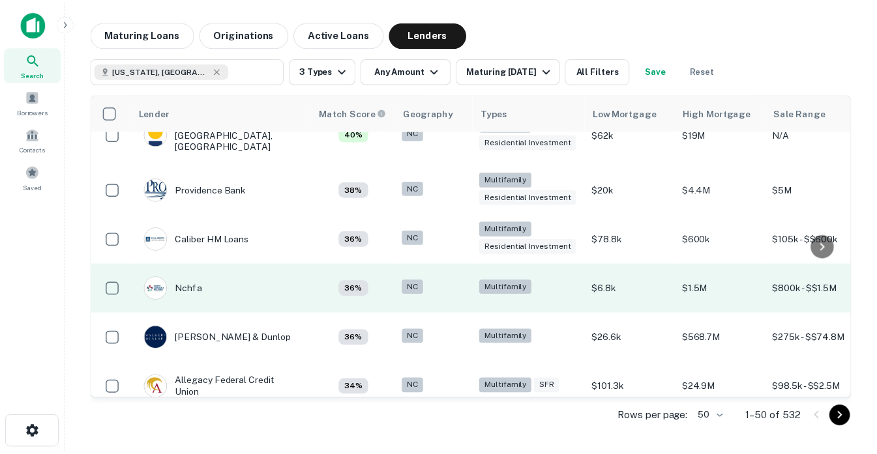
scroll to position [1248, 0]
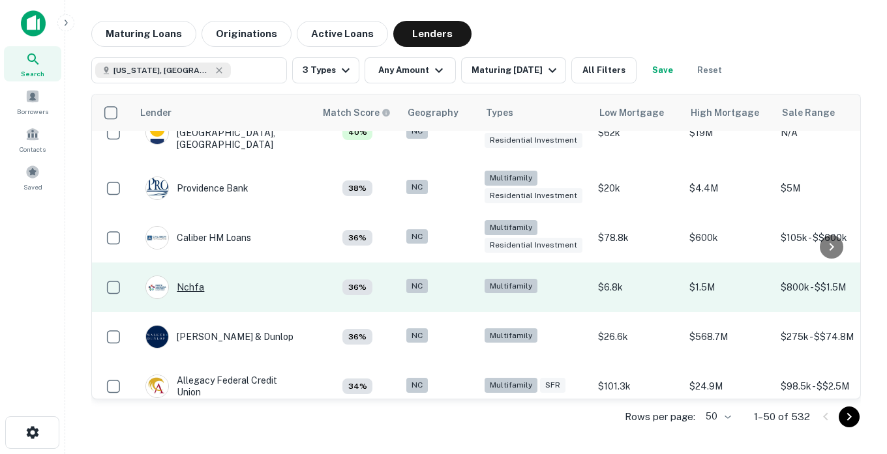
click at [186, 276] on div "Nchfa" at bounding box center [174, 287] width 59 height 23
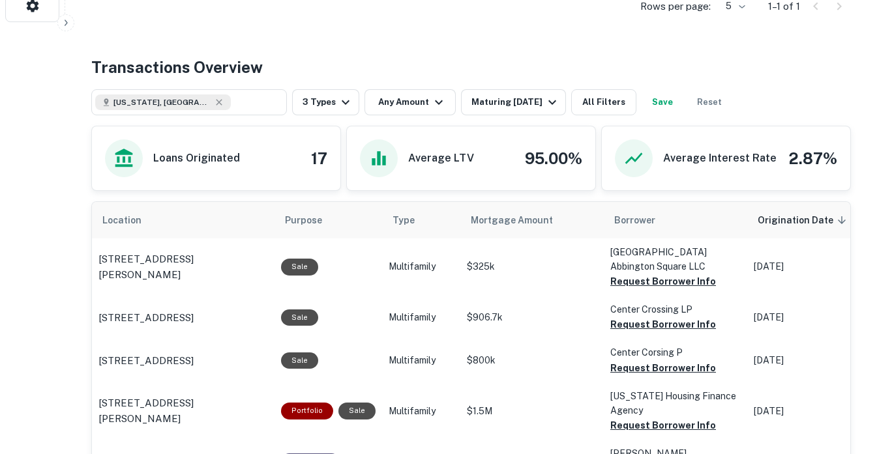
scroll to position [430, 0]
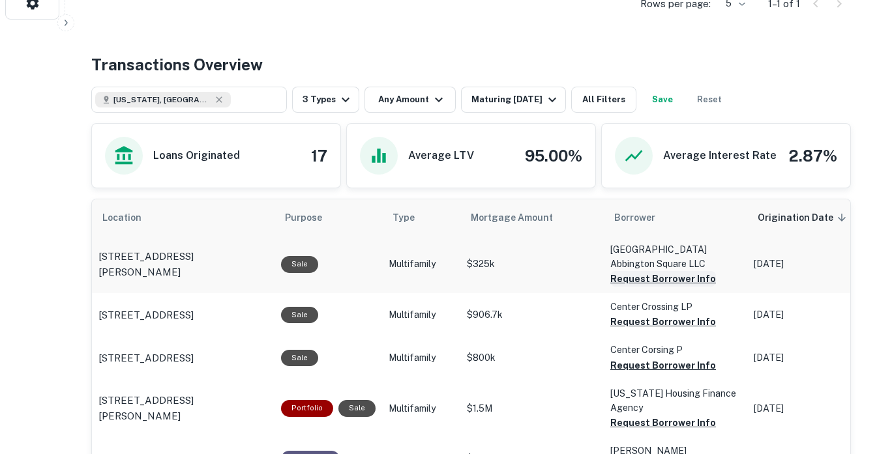
click at [655, 271] on button "Request Borrower Info" at bounding box center [663, 279] width 106 height 16
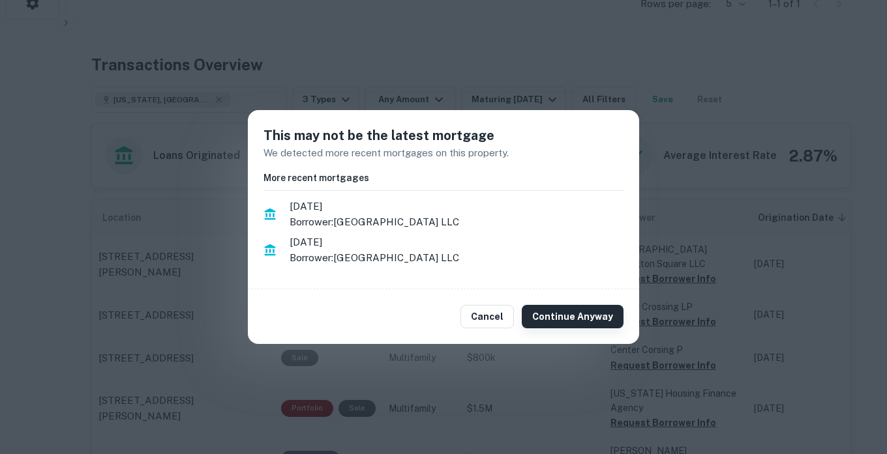
click at [561, 312] on button "Continue Anyway" at bounding box center [573, 316] width 102 height 23
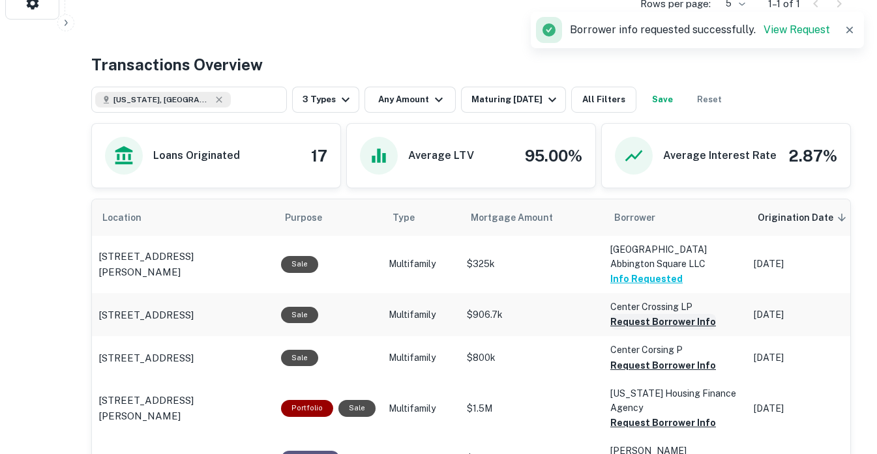
click at [650, 314] on button "Request Borrower Info" at bounding box center [663, 322] width 106 height 16
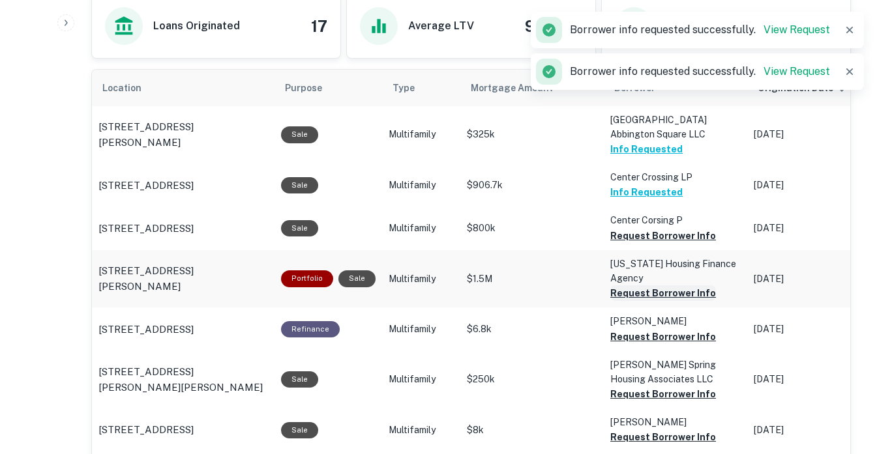
scroll to position [560, 0]
click at [651, 285] on button "Request Borrower Info" at bounding box center [663, 293] width 106 height 16
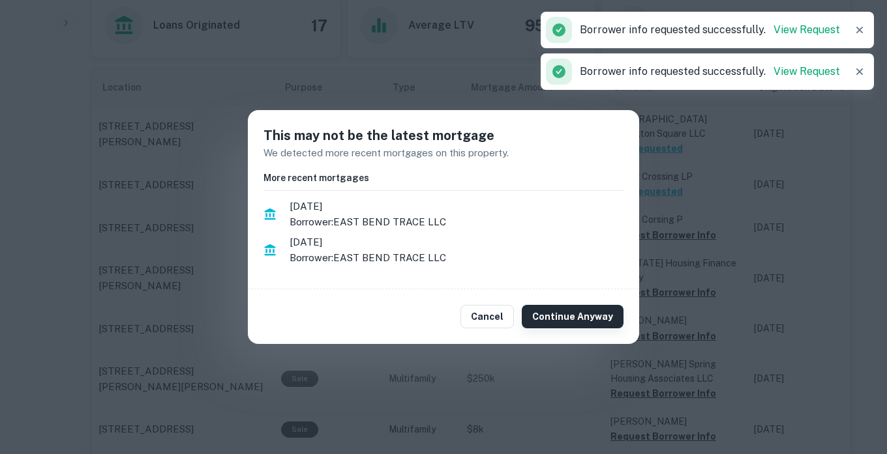
click at [567, 319] on button "Continue Anyway" at bounding box center [573, 316] width 102 height 23
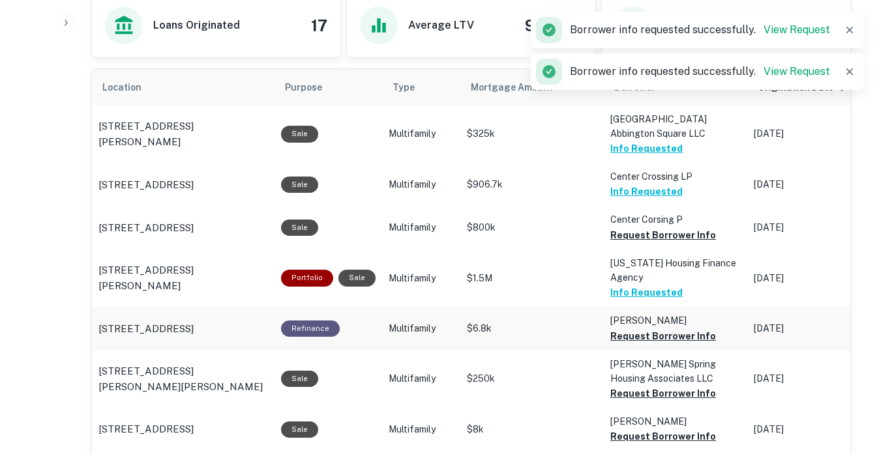
scroll to position [608, 0]
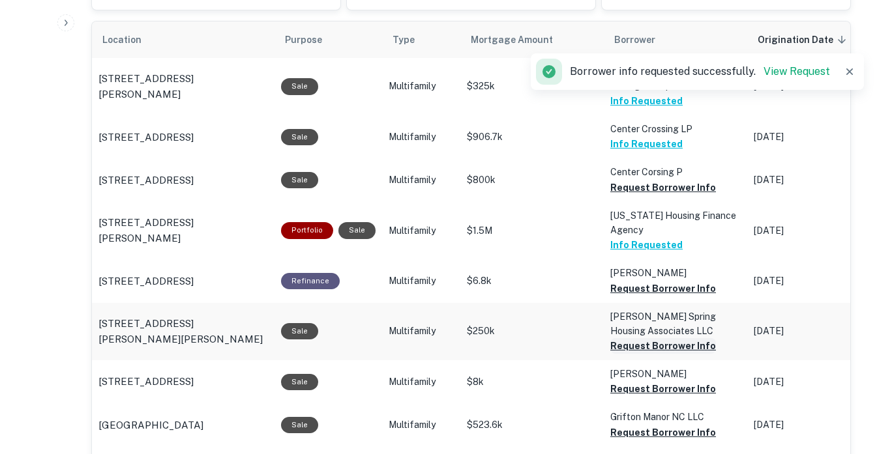
click at [646, 346] on button "Request Borrower Info" at bounding box center [663, 346] width 106 height 16
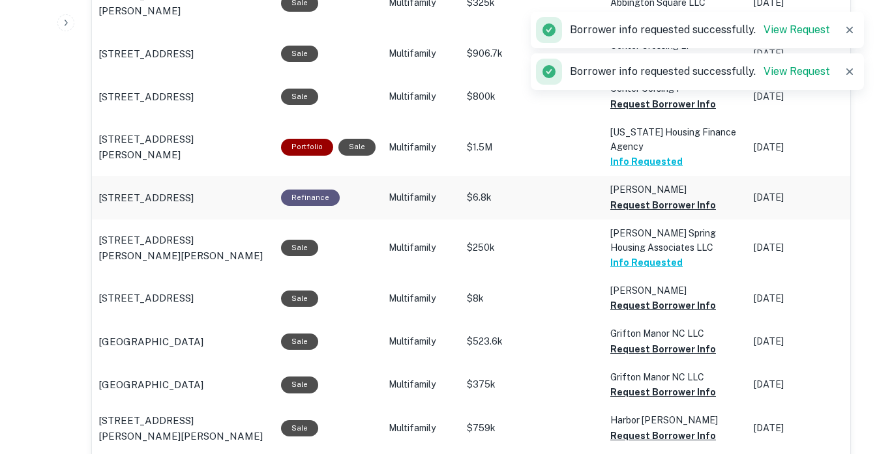
scroll to position [692, 0]
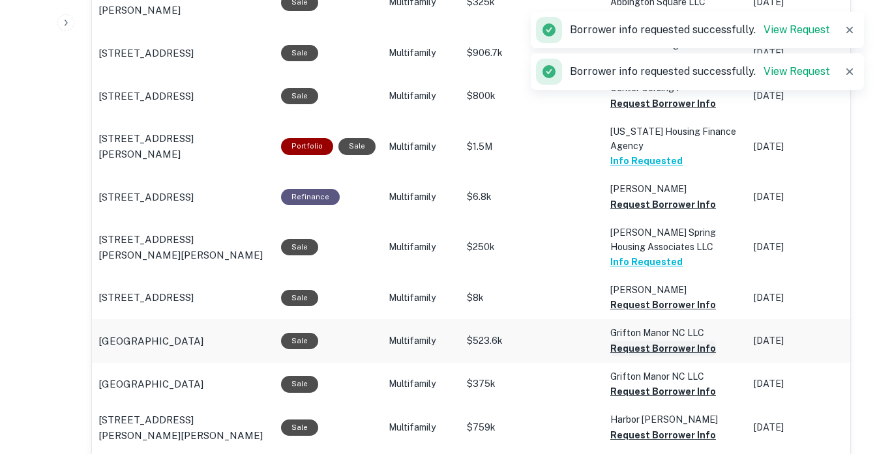
click at [642, 349] on button "Request Borrower Info" at bounding box center [663, 349] width 106 height 16
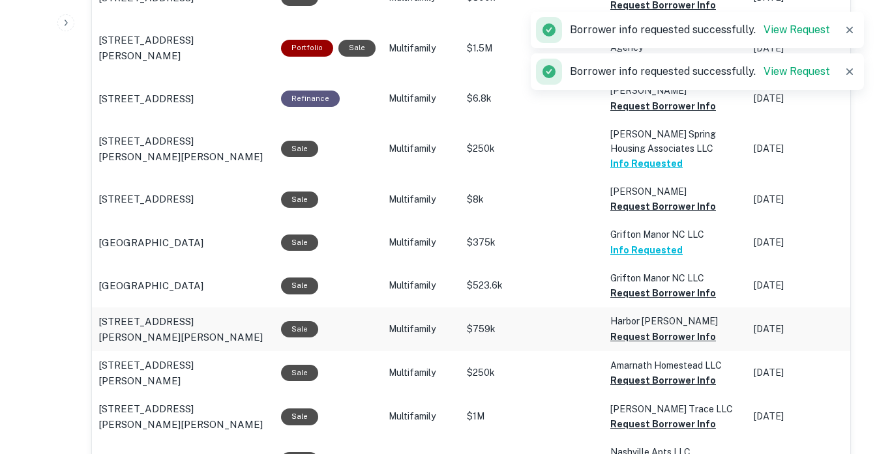
scroll to position [792, 0]
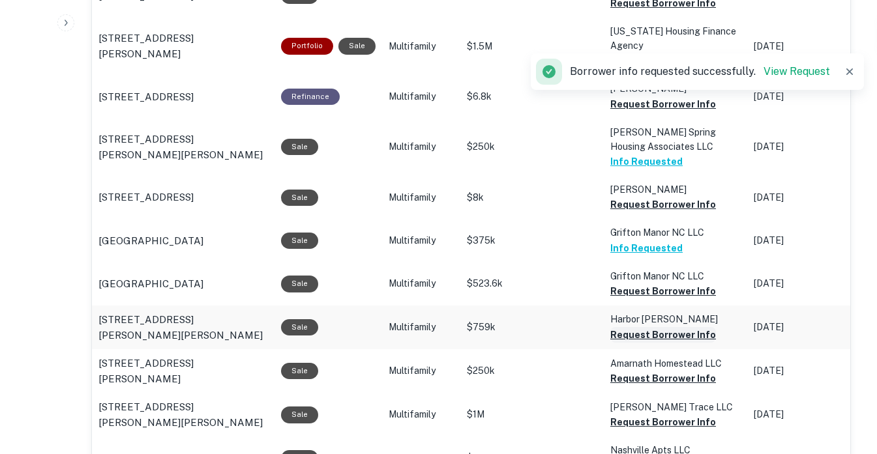
click at [629, 338] on button "Request Borrower Info" at bounding box center [663, 335] width 106 height 16
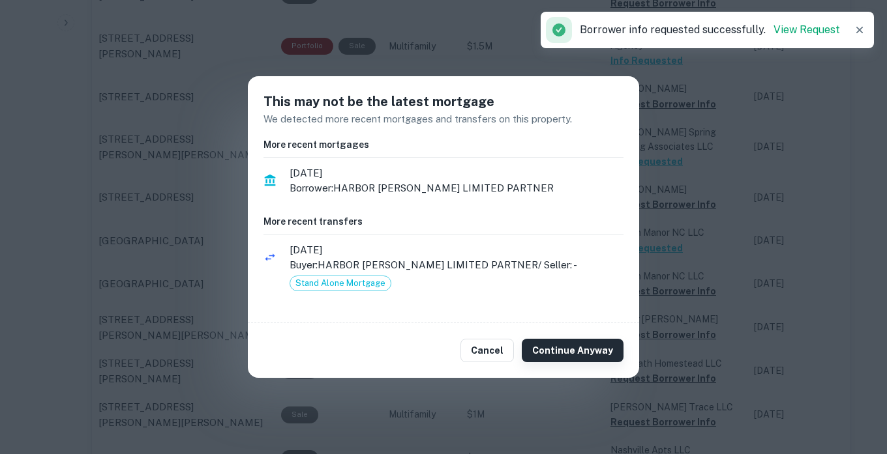
click at [552, 350] on button "Continue Anyway" at bounding box center [573, 350] width 102 height 23
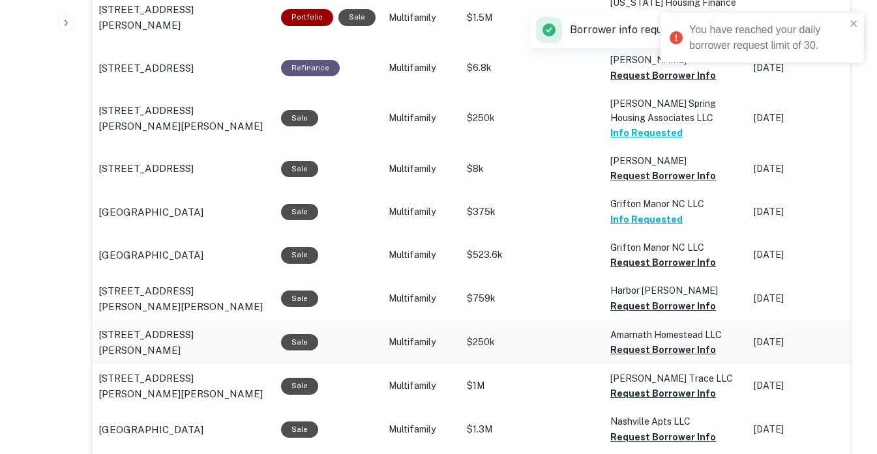
scroll to position [822, 0]
